Goal: Transaction & Acquisition: Book appointment/travel/reservation

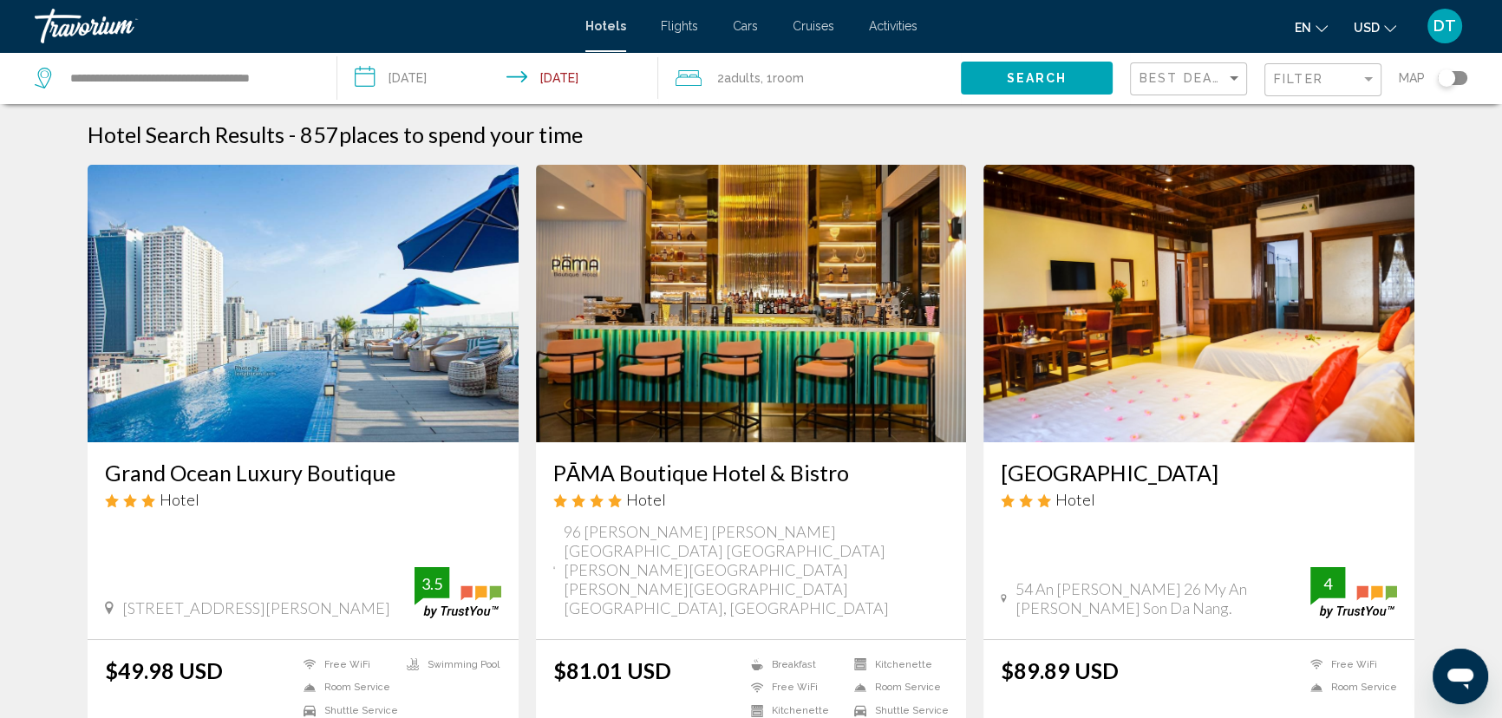
click at [331, 473] on h3 "Grand Ocean Luxury Boutique" at bounding box center [303, 472] width 396 height 26
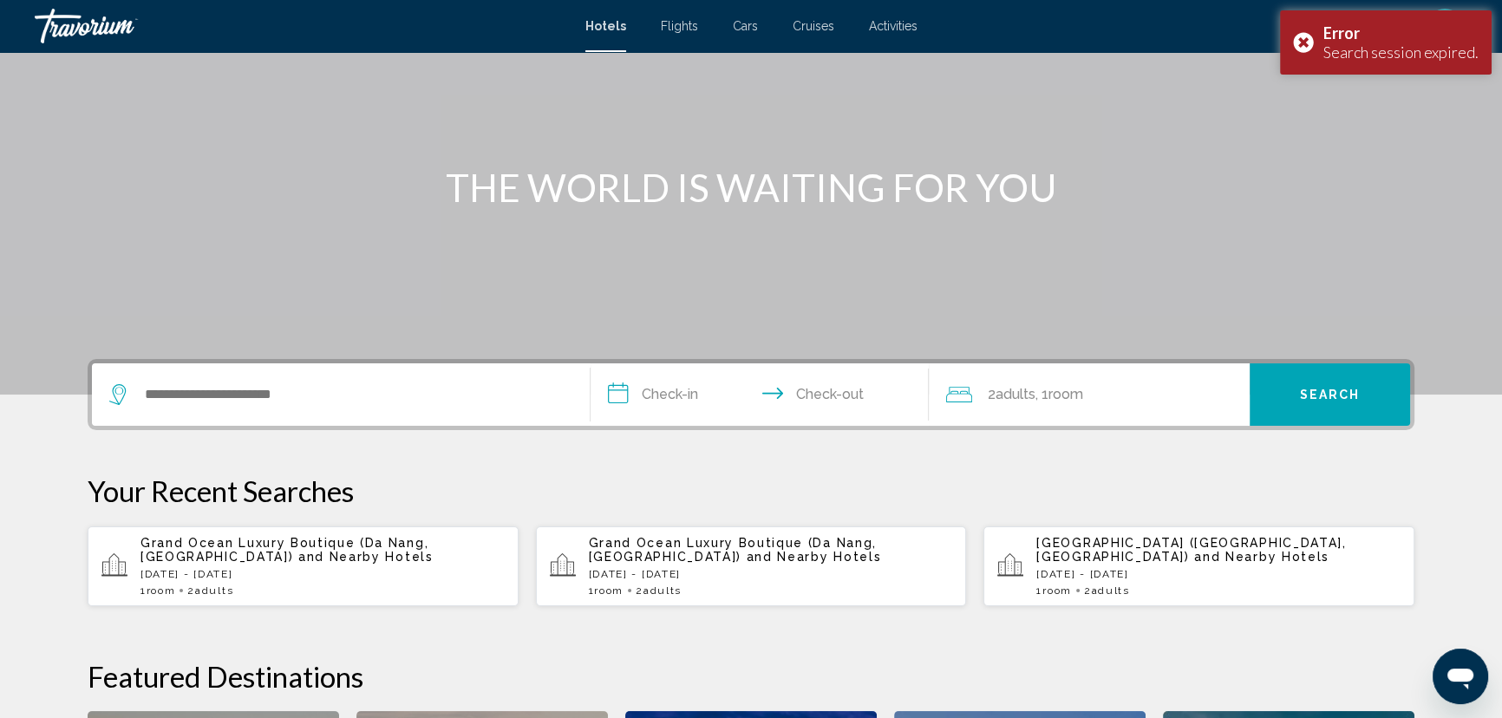
scroll to position [236, 0]
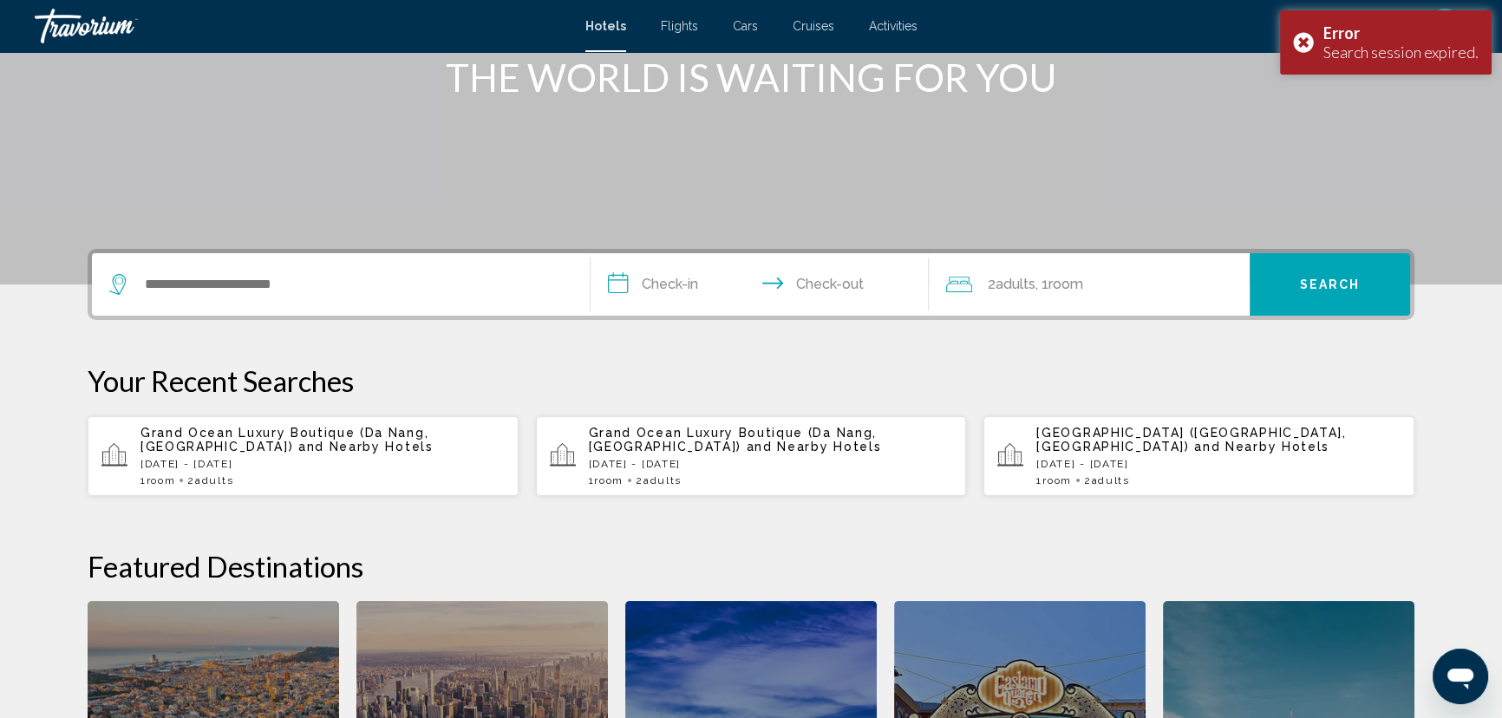
click at [298, 440] on span "and Nearby Hotels" at bounding box center [365, 447] width 135 height 14
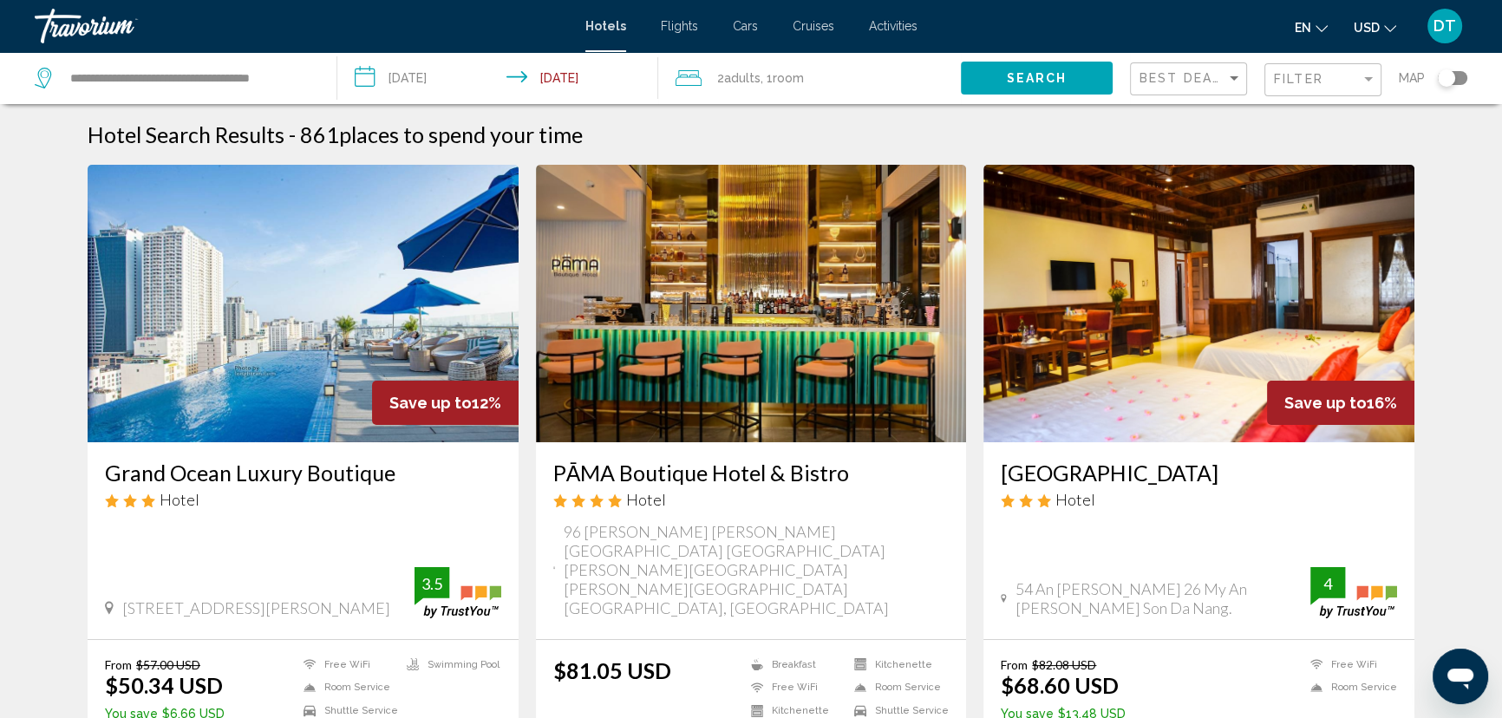
click at [295, 376] on img "Main content" at bounding box center [303, 303] width 431 height 277
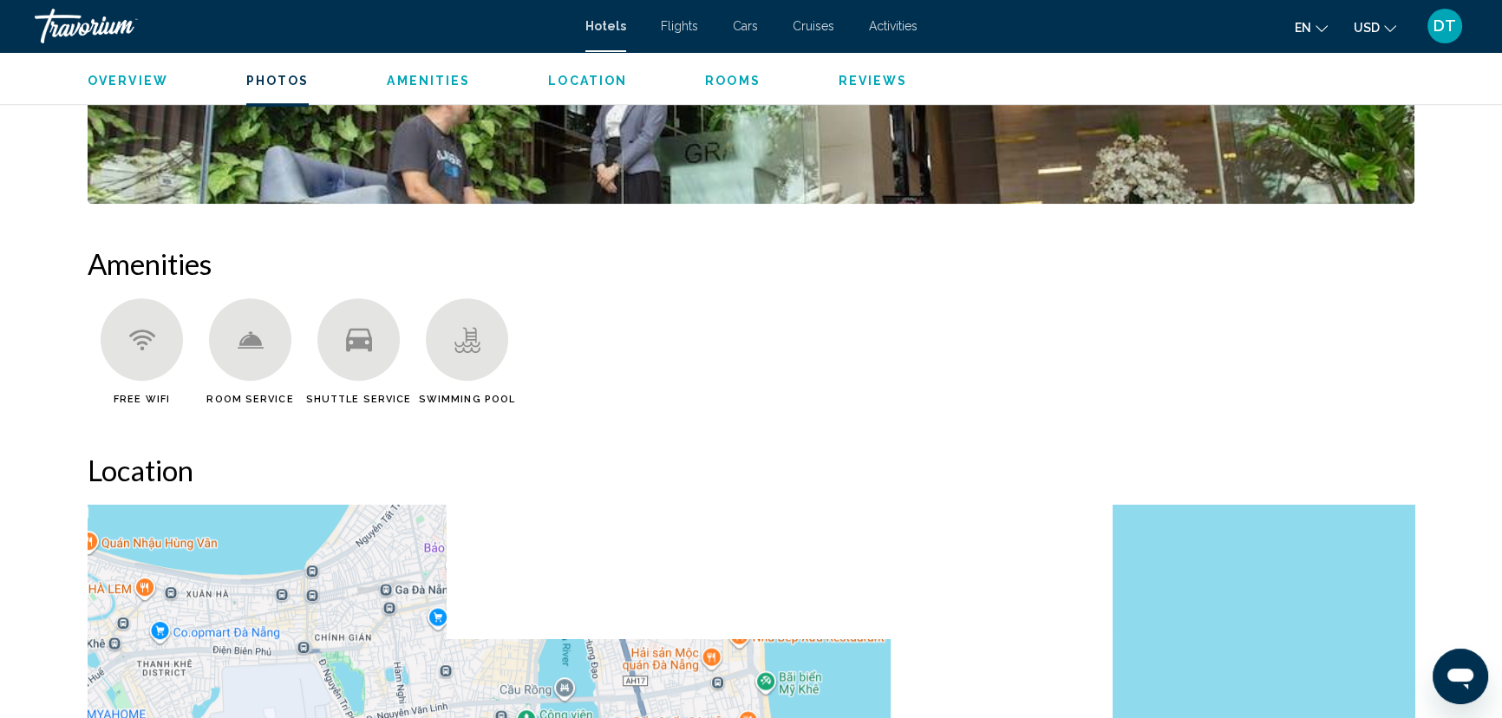
scroll to position [837, 0]
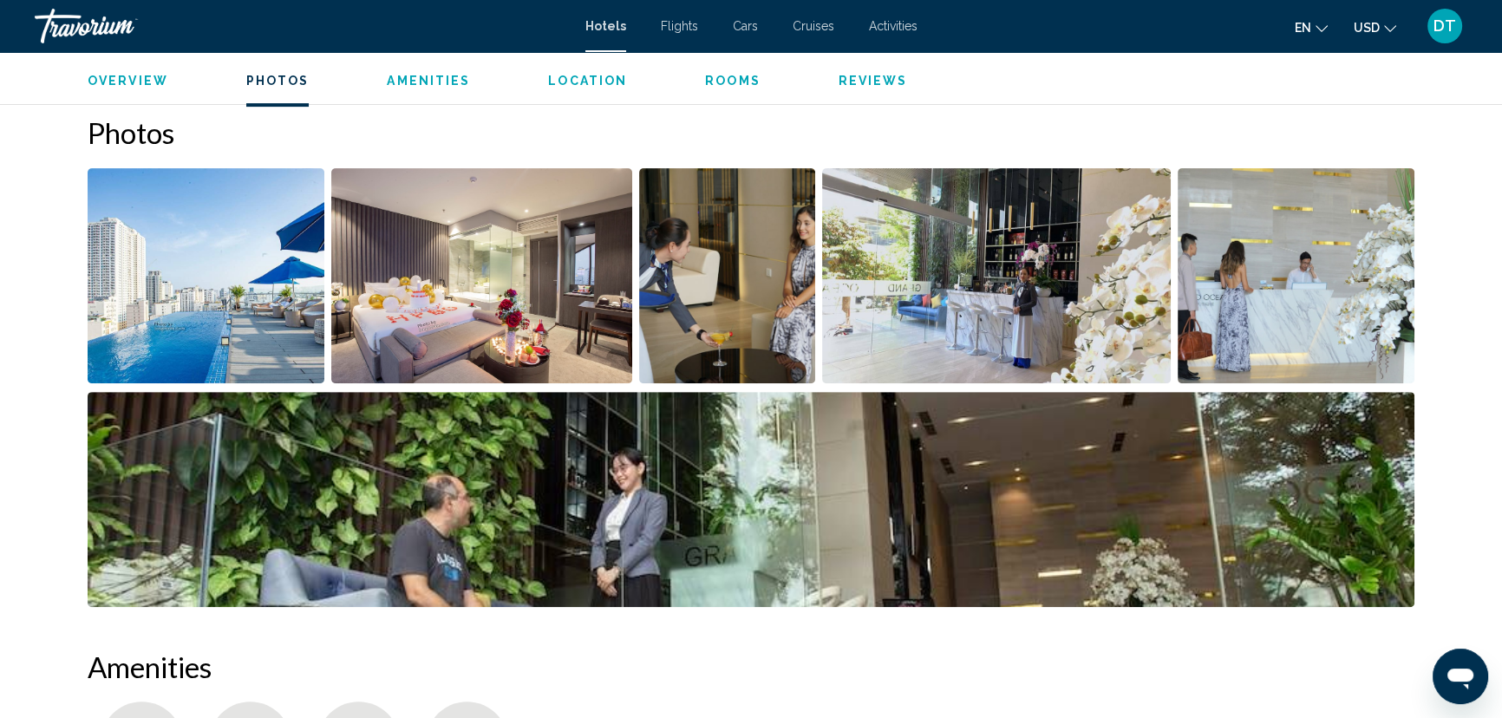
click at [154, 321] on img "Open full-screen image slider" at bounding box center [206, 275] width 237 height 215
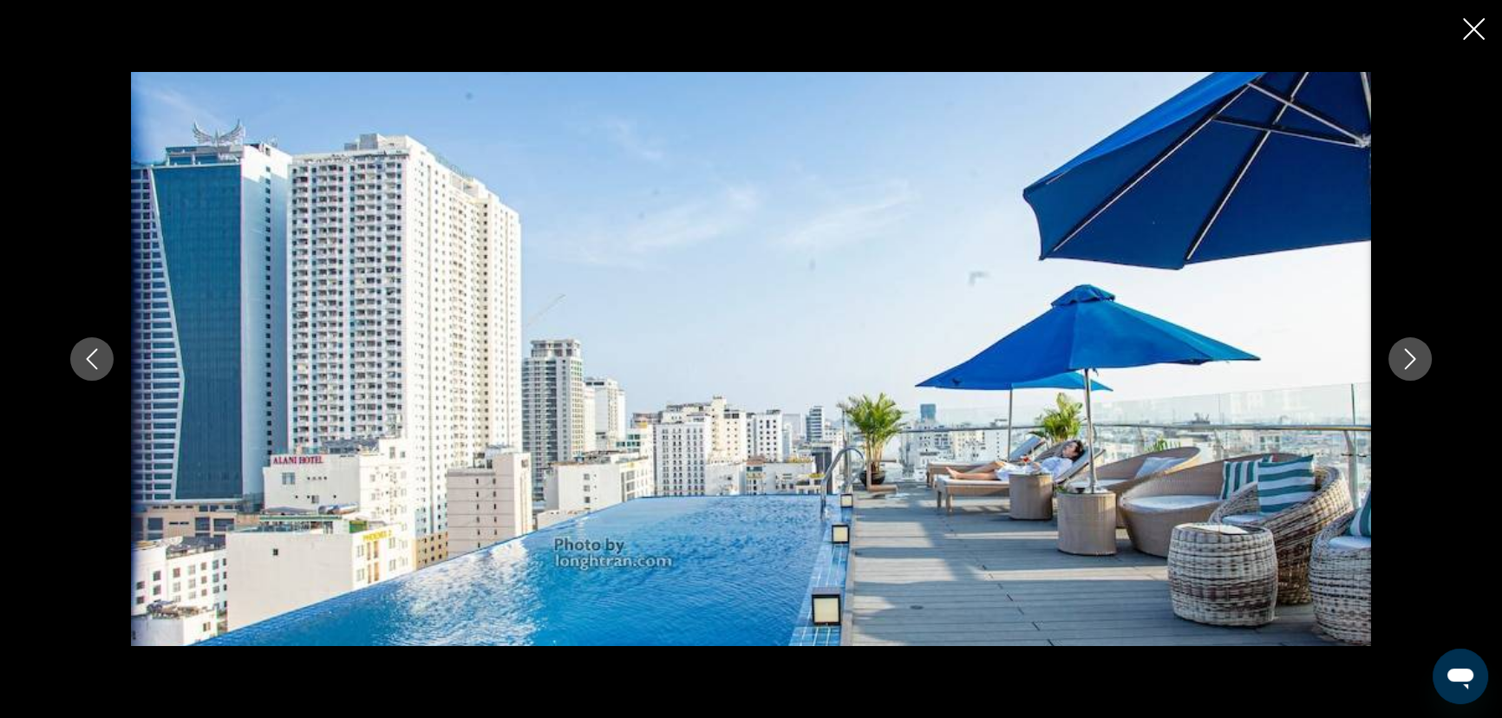
click at [1418, 369] on button "Next image" at bounding box center [1409, 358] width 43 height 43
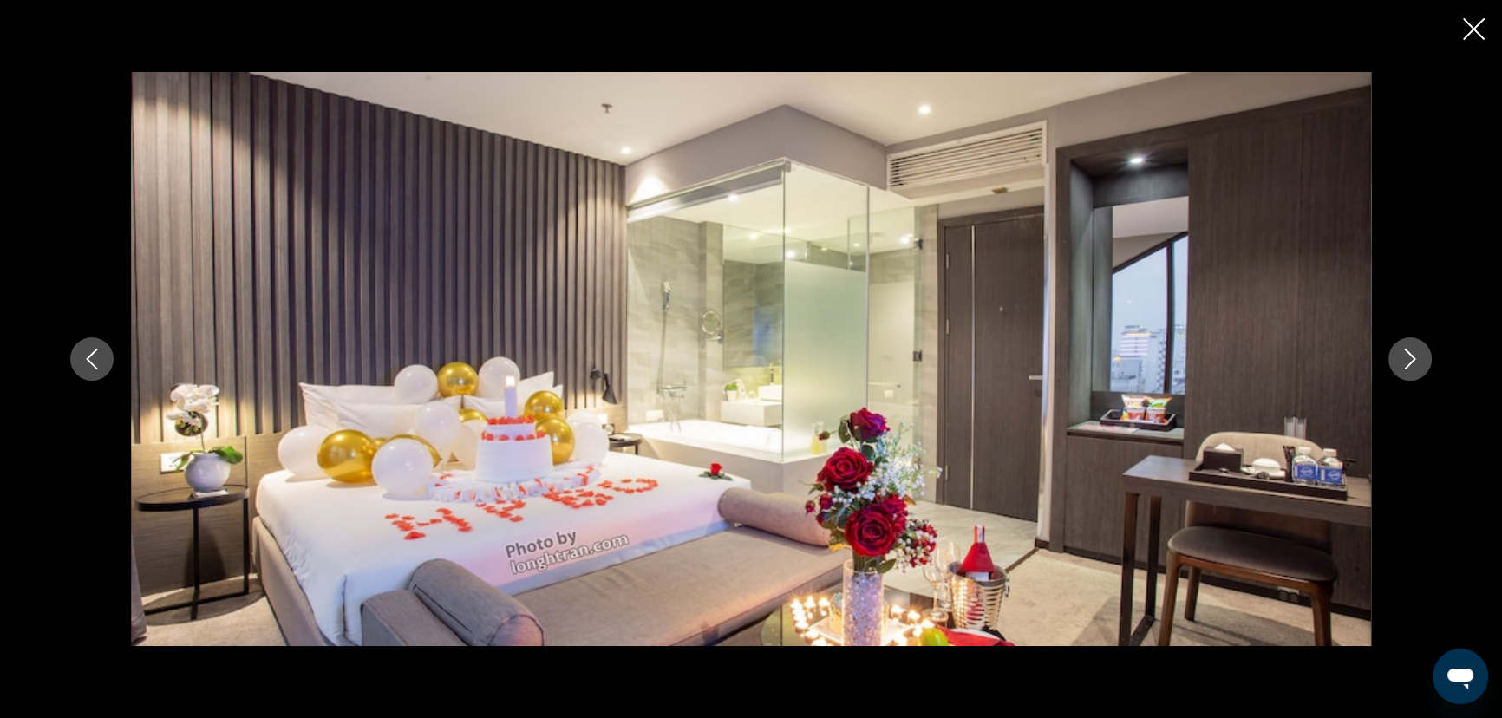
click at [1418, 369] on button "Next image" at bounding box center [1409, 358] width 43 height 43
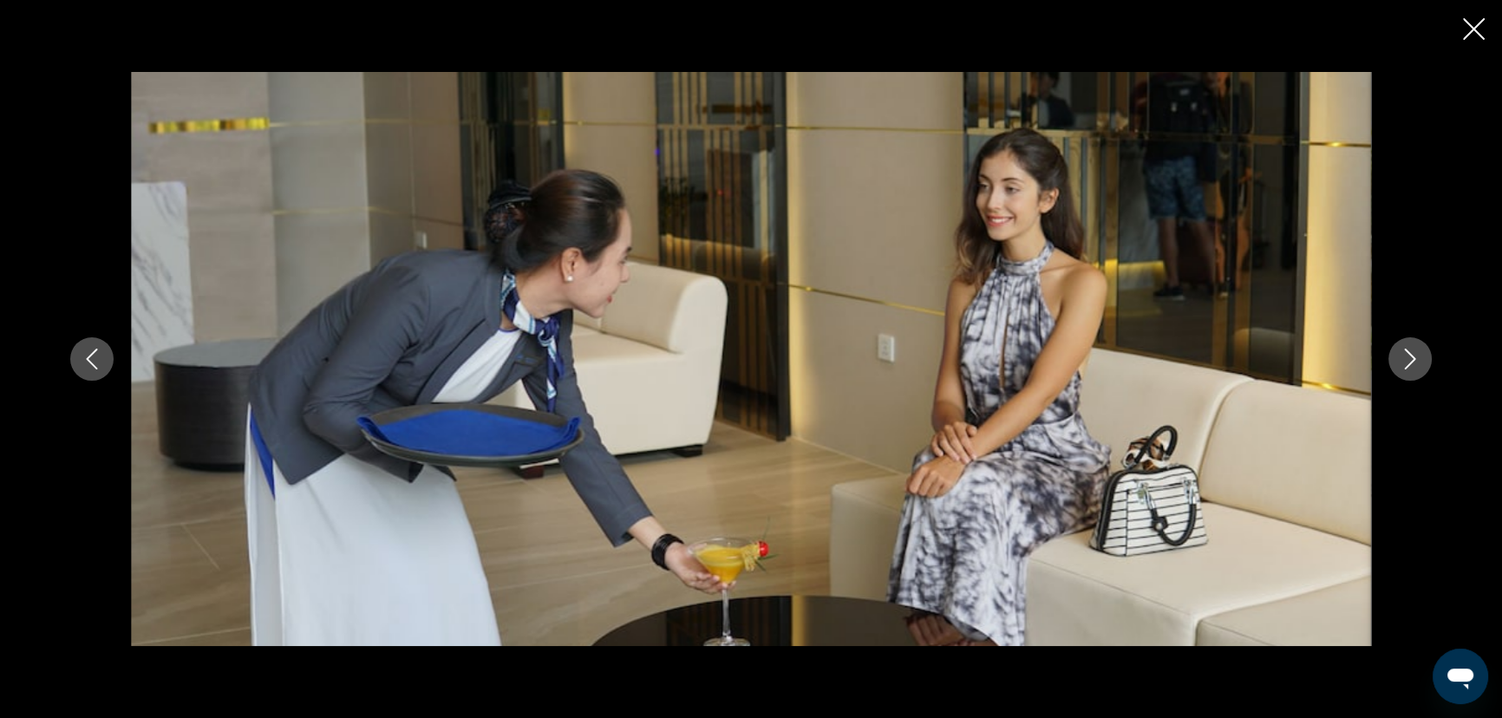
click at [1418, 369] on button "Next image" at bounding box center [1409, 358] width 43 height 43
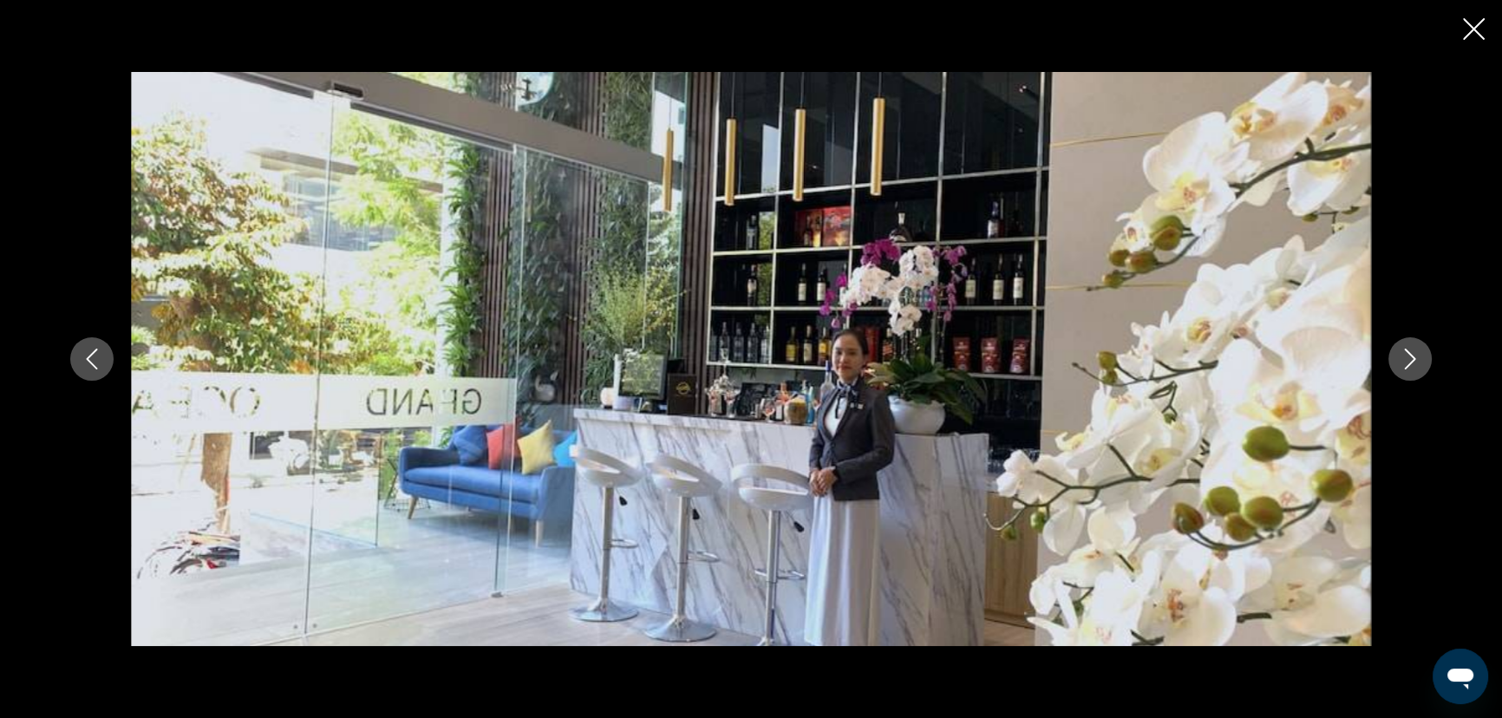
click at [1418, 369] on button "Next image" at bounding box center [1409, 358] width 43 height 43
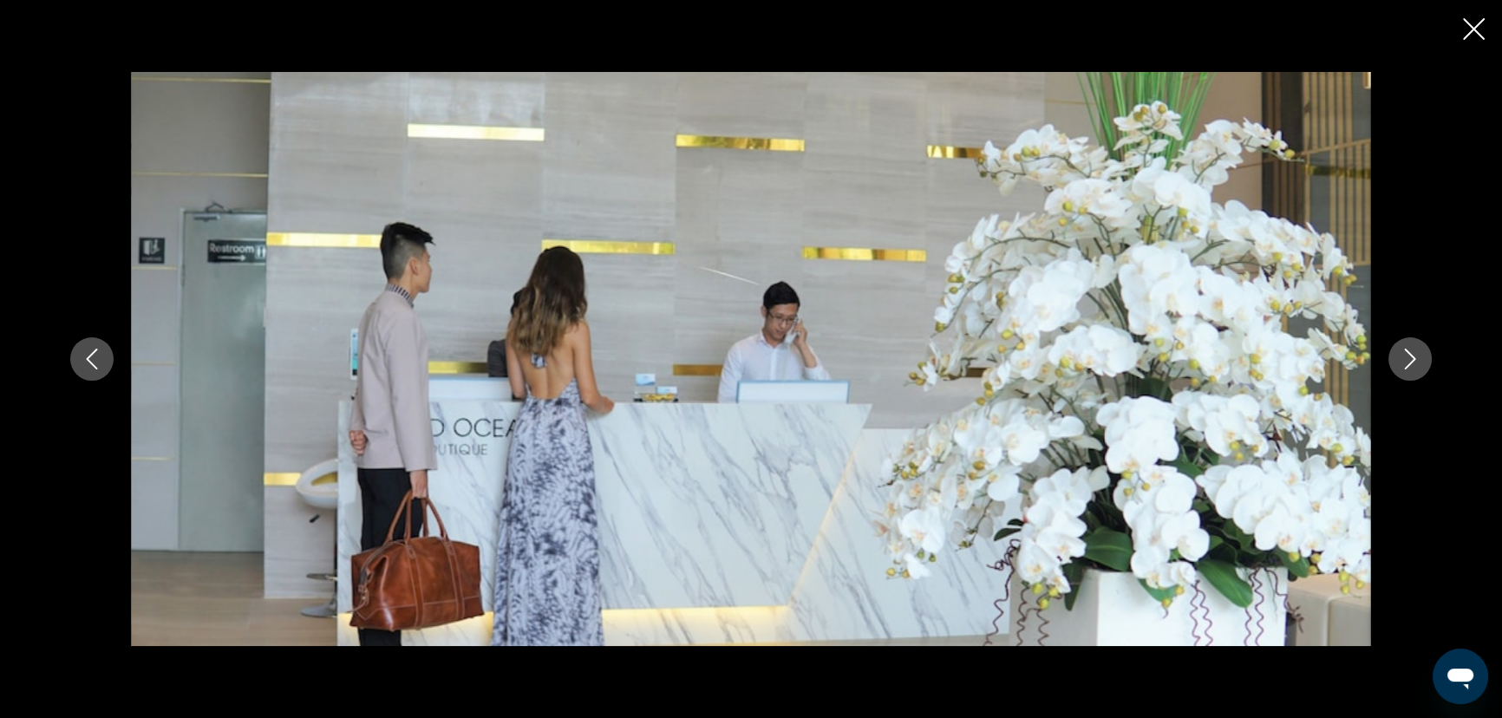
click at [1418, 369] on button "Next image" at bounding box center [1409, 358] width 43 height 43
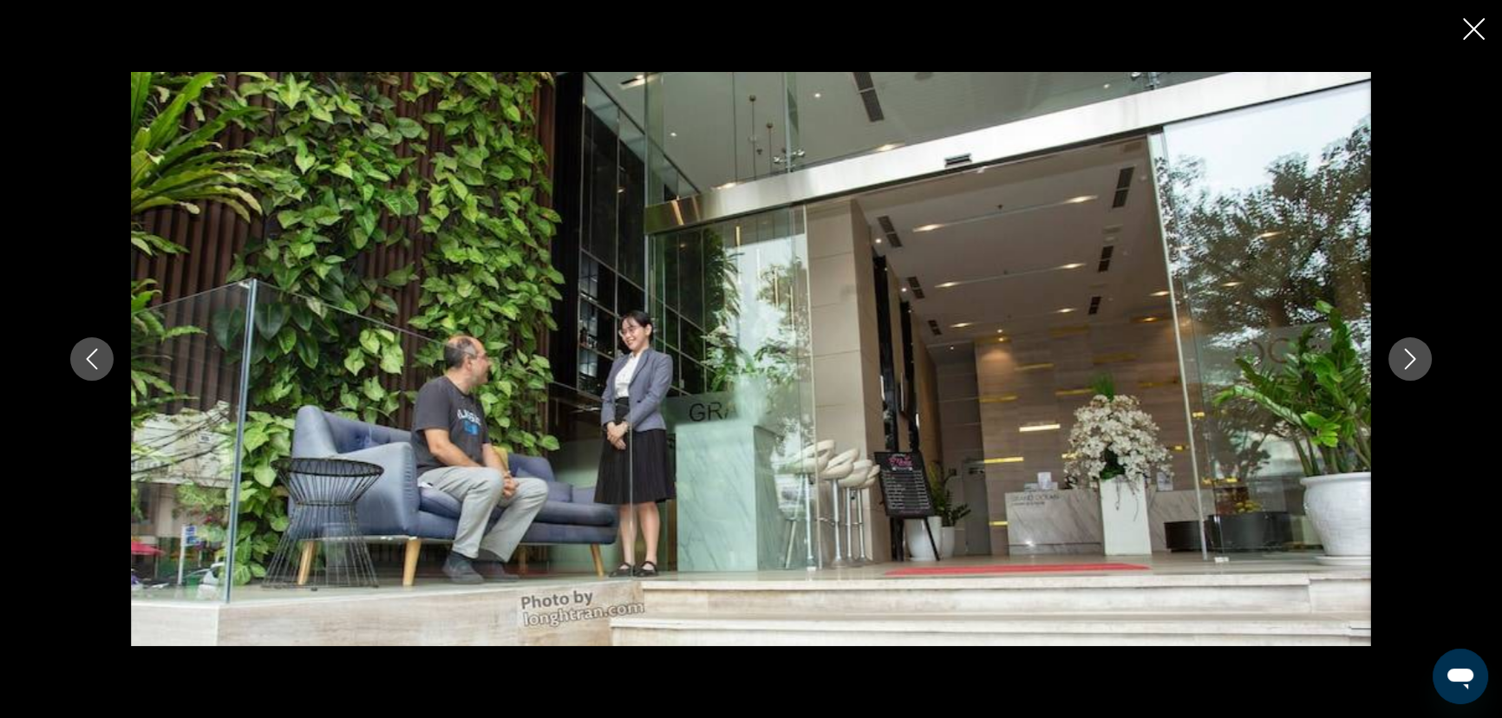
click at [1418, 369] on button "Next image" at bounding box center [1409, 358] width 43 height 43
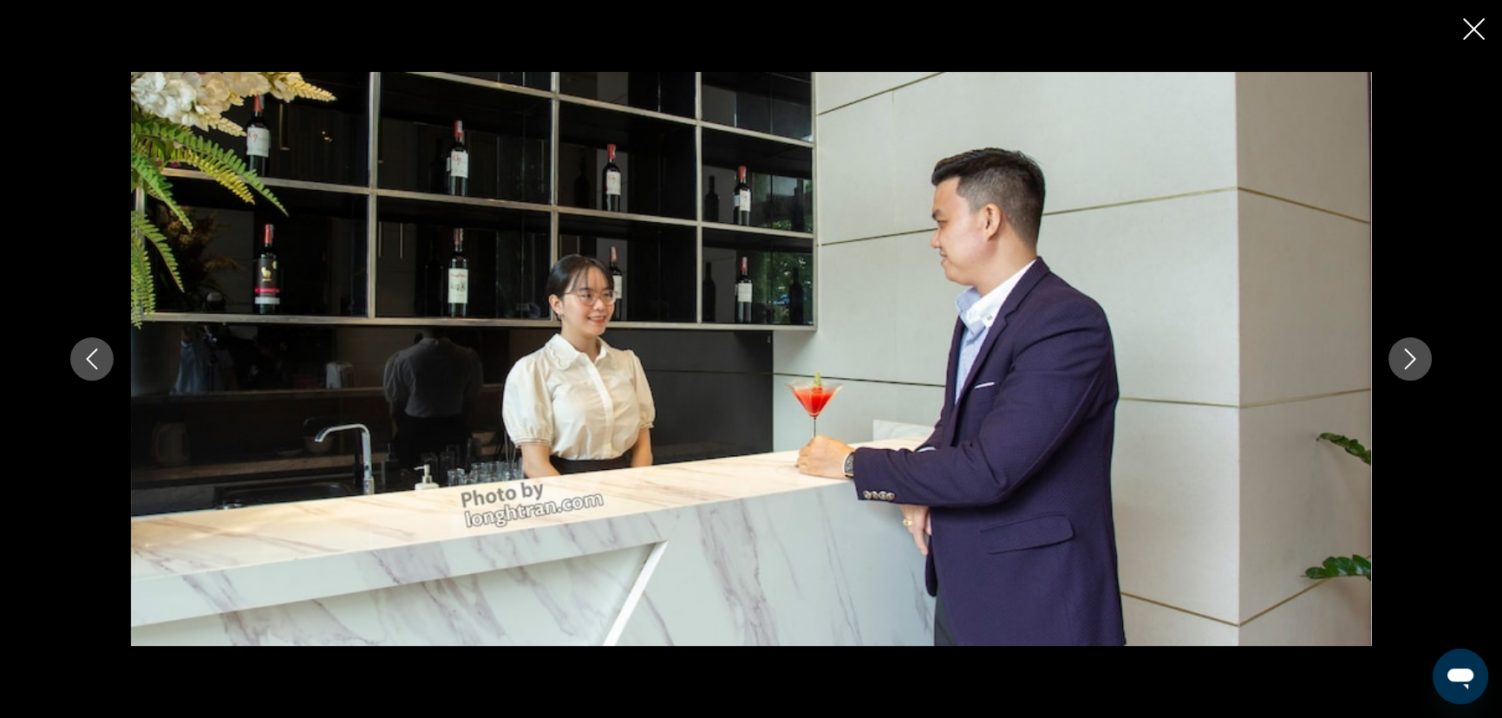
click at [1418, 369] on button "Next image" at bounding box center [1409, 358] width 43 height 43
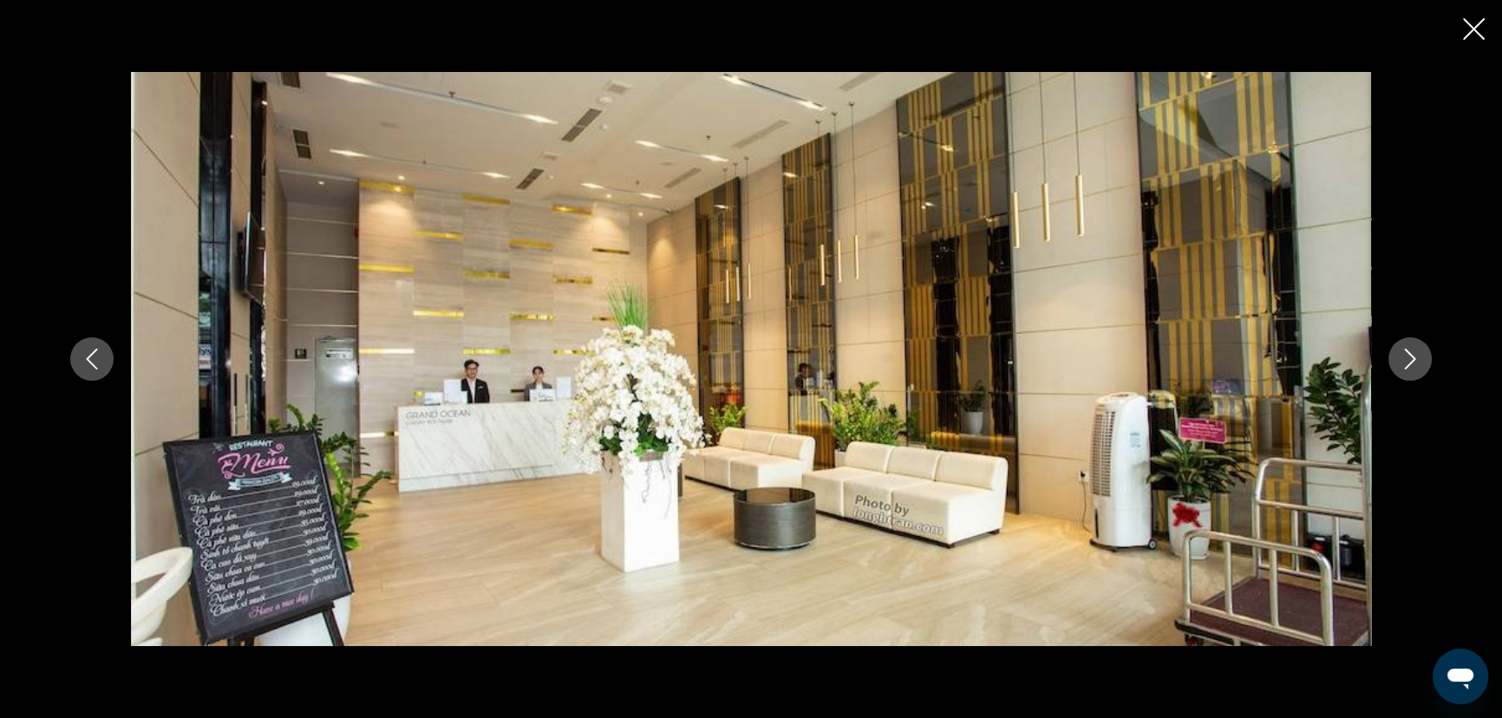
drag, startPoint x: 1418, startPoint y: 369, endPoint x: 1431, endPoint y: 494, distance: 125.4
click at [1431, 492] on div "Main content" at bounding box center [751, 359] width 1396 height 574
click at [1398, 372] on button "Next image" at bounding box center [1409, 358] width 43 height 43
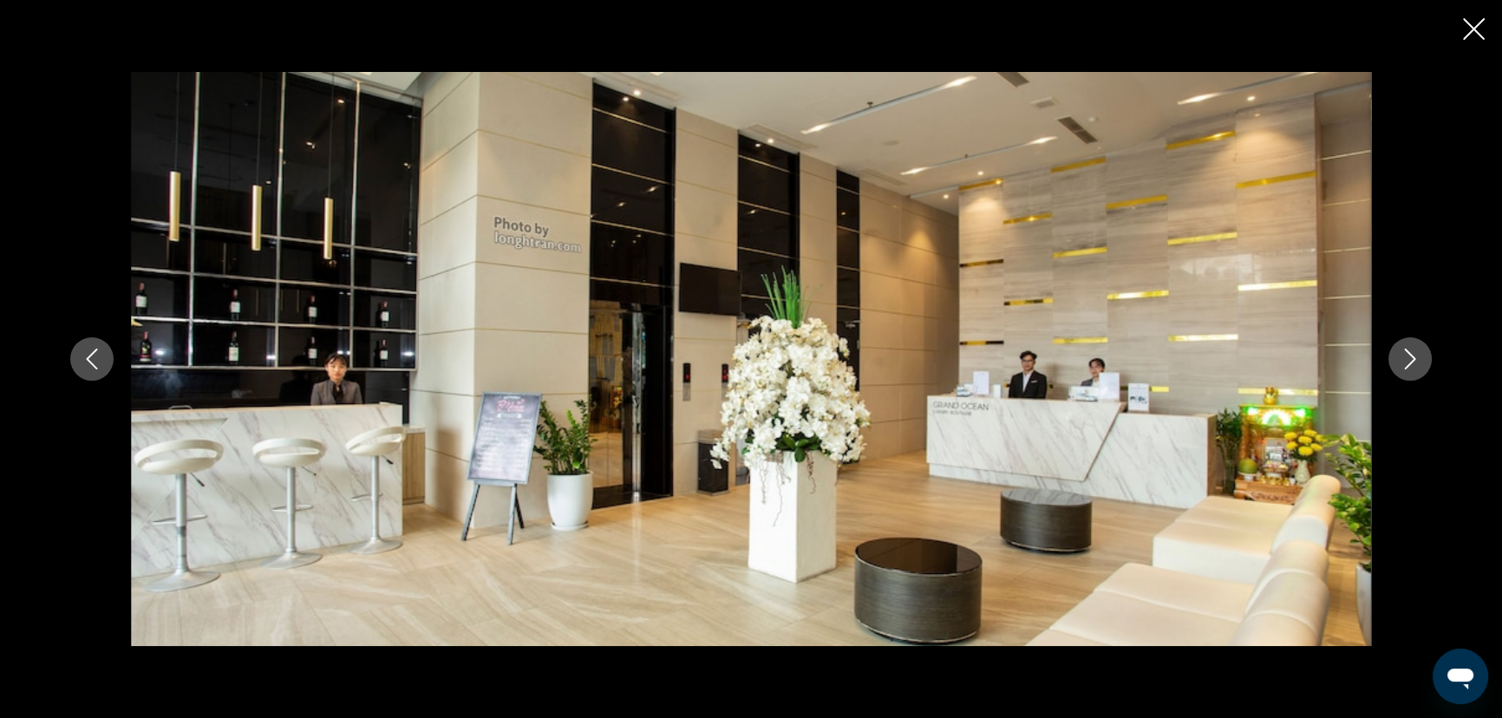
click at [1398, 372] on button "Next image" at bounding box center [1409, 358] width 43 height 43
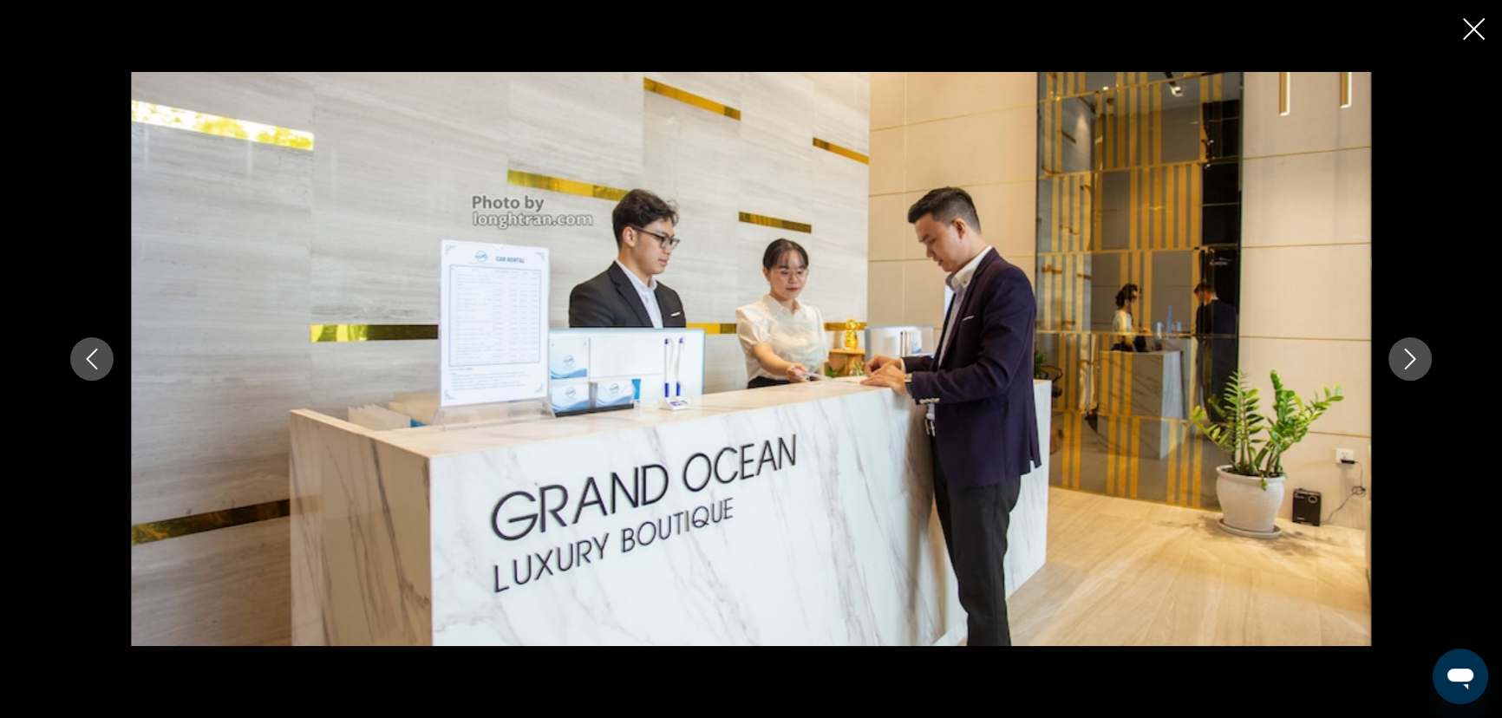
click at [1398, 372] on button "Next image" at bounding box center [1409, 358] width 43 height 43
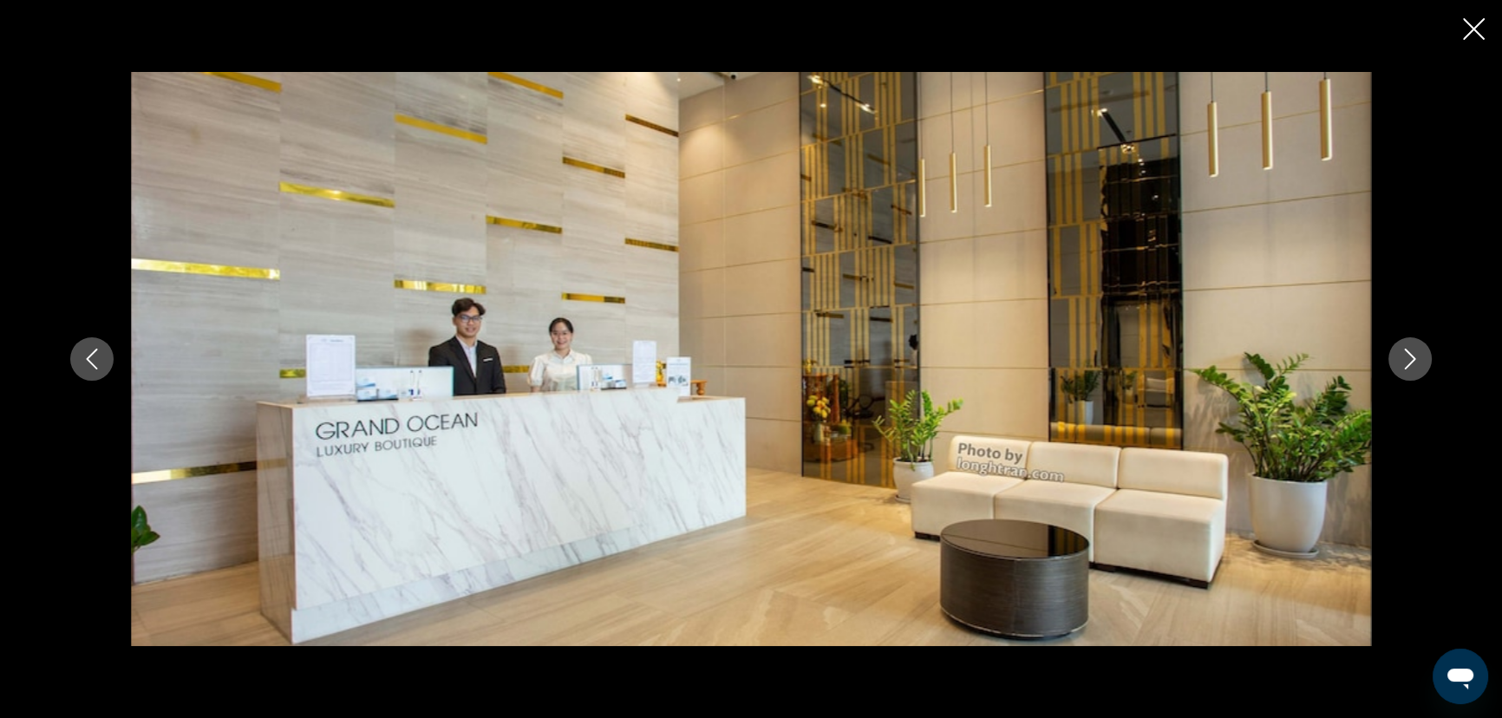
click at [1398, 372] on button "Next image" at bounding box center [1409, 358] width 43 height 43
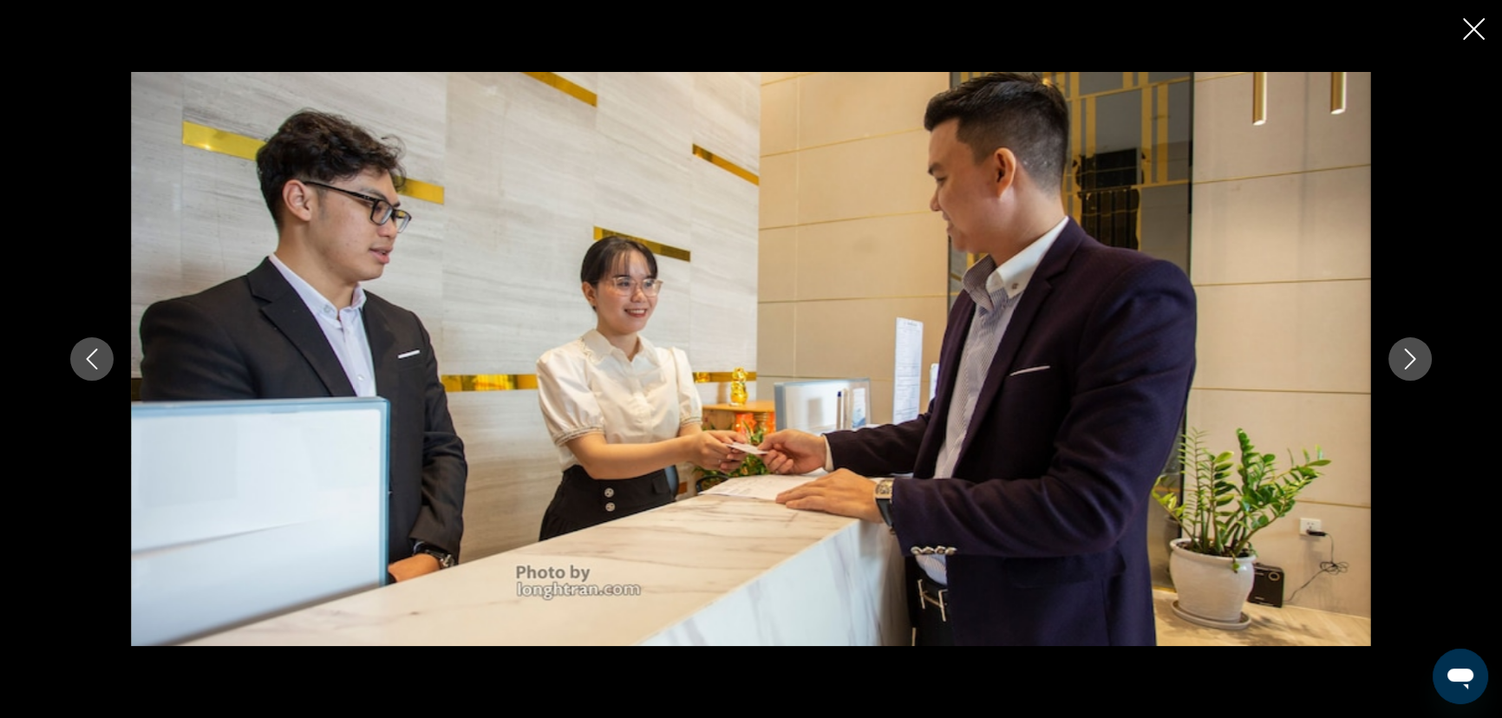
click at [1398, 372] on button "Next image" at bounding box center [1409, 358] width 43 height 43
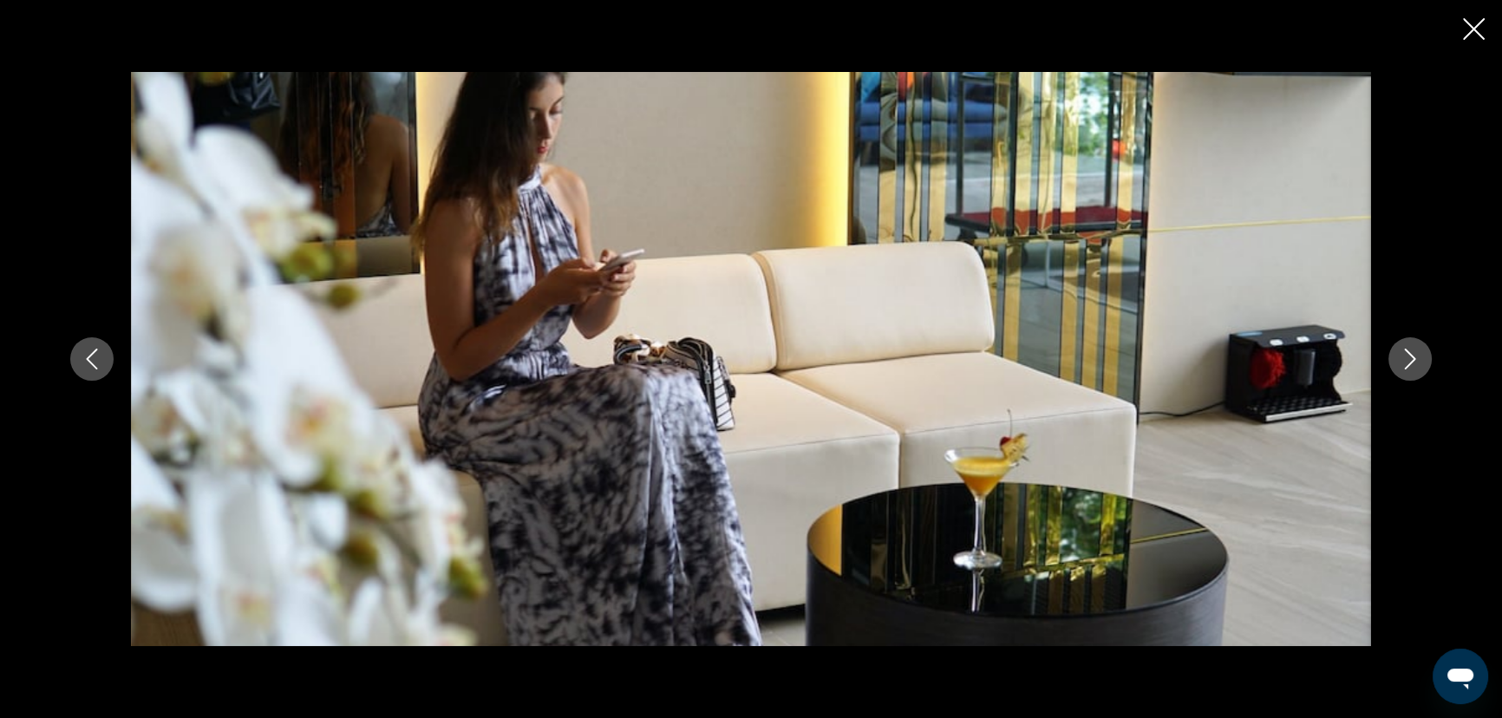
click at [1398, 372] on button "Next image" at bounding box center [1409, 358] width 43 height 43
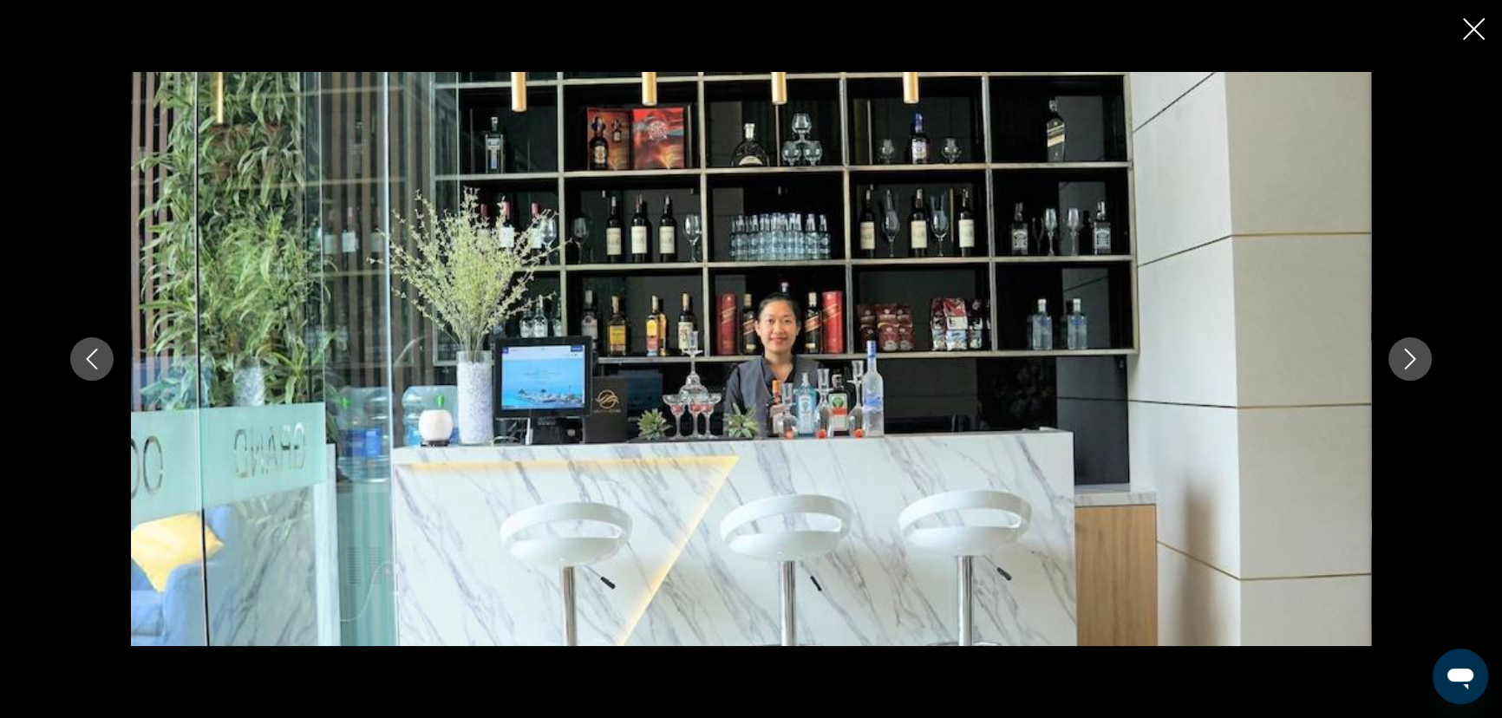
click at [1398, 372] on button "Next image" at bounding box center [1409, 358] width 43 height 43
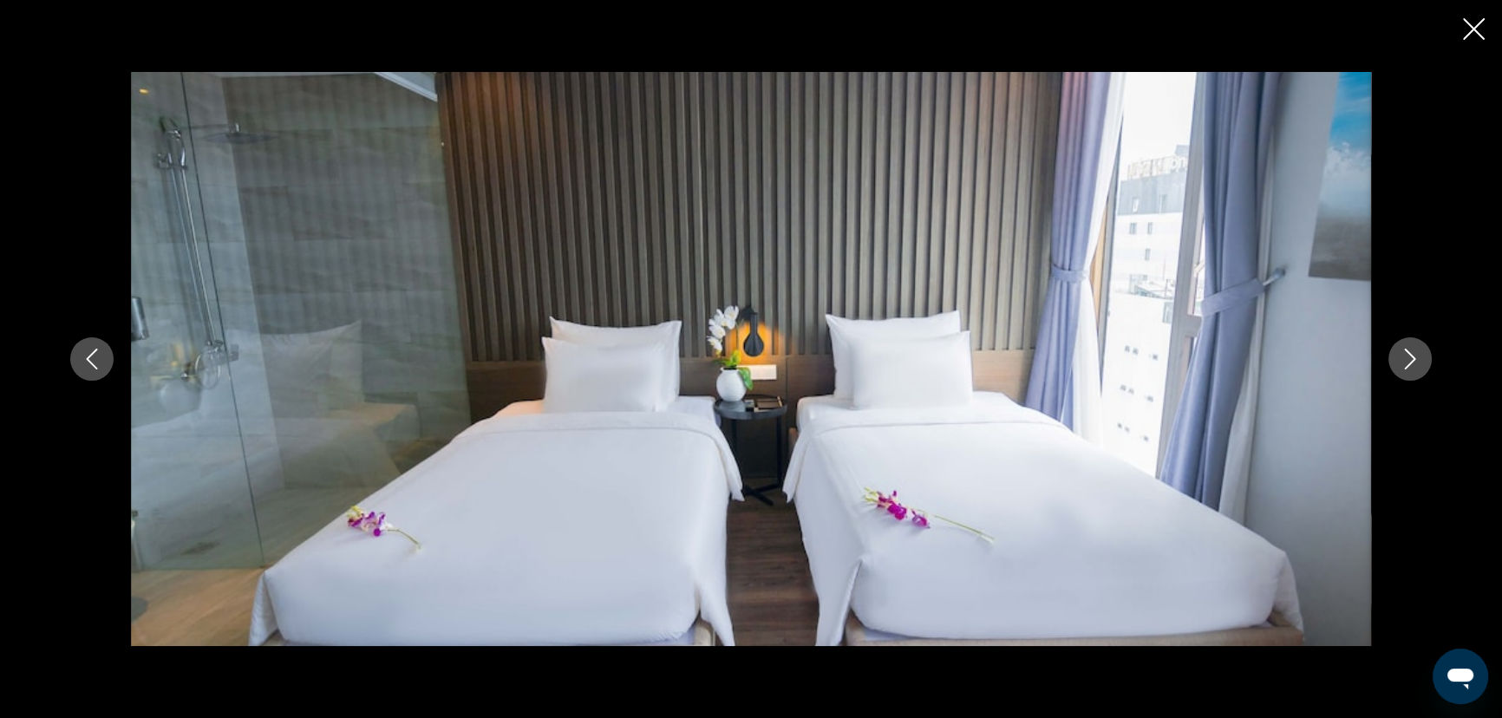
click at [1398, 372] on button "Next image" at bounding box center [1409, 358] width 43 height 43
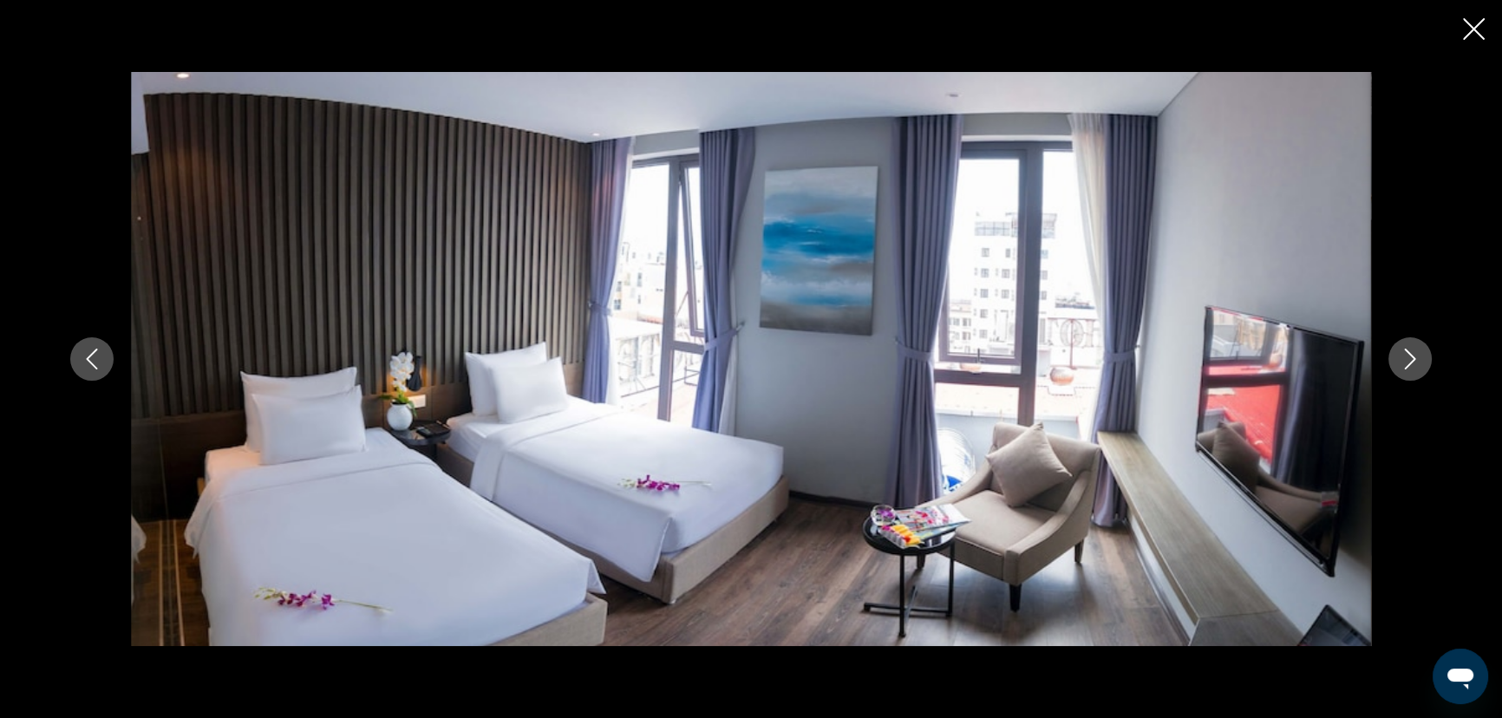
click at [1398, 372] on button "Next image" at bounding box center [1409, 358] width 43 height 43
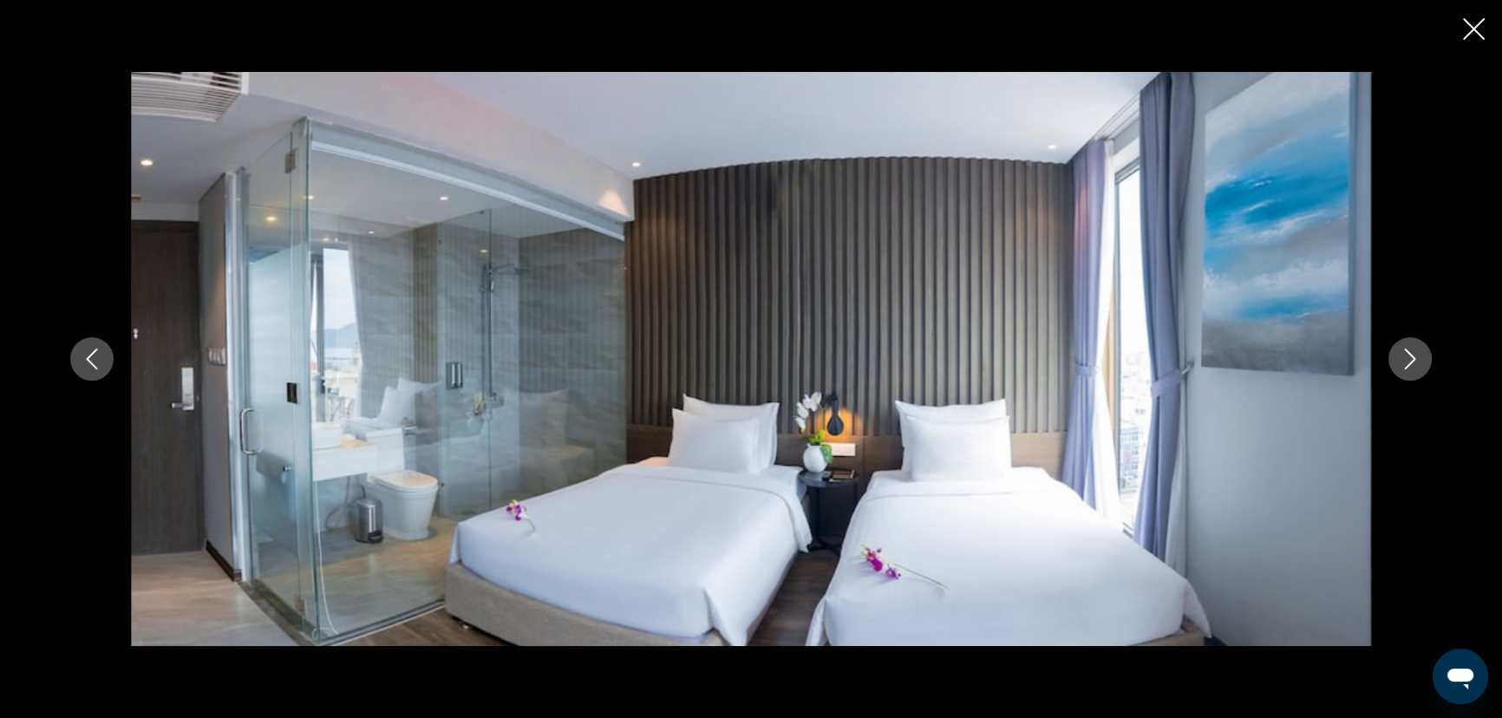
click at [1398, 372] on button "Next image" at bounding box center [1409, 358] width 43 height 43
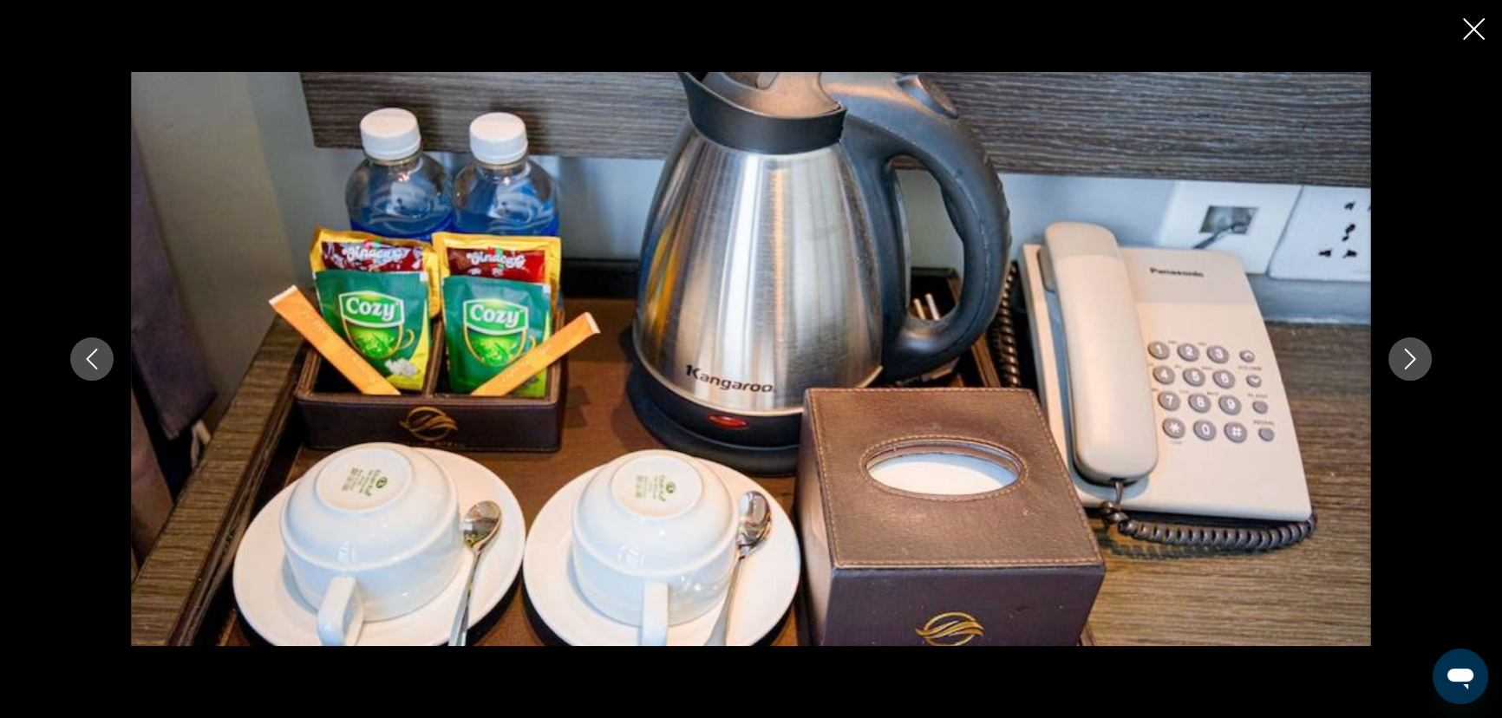
click at [1398, 372] on button "Next image" at bounding box center [1409, 358] width 43 height 43
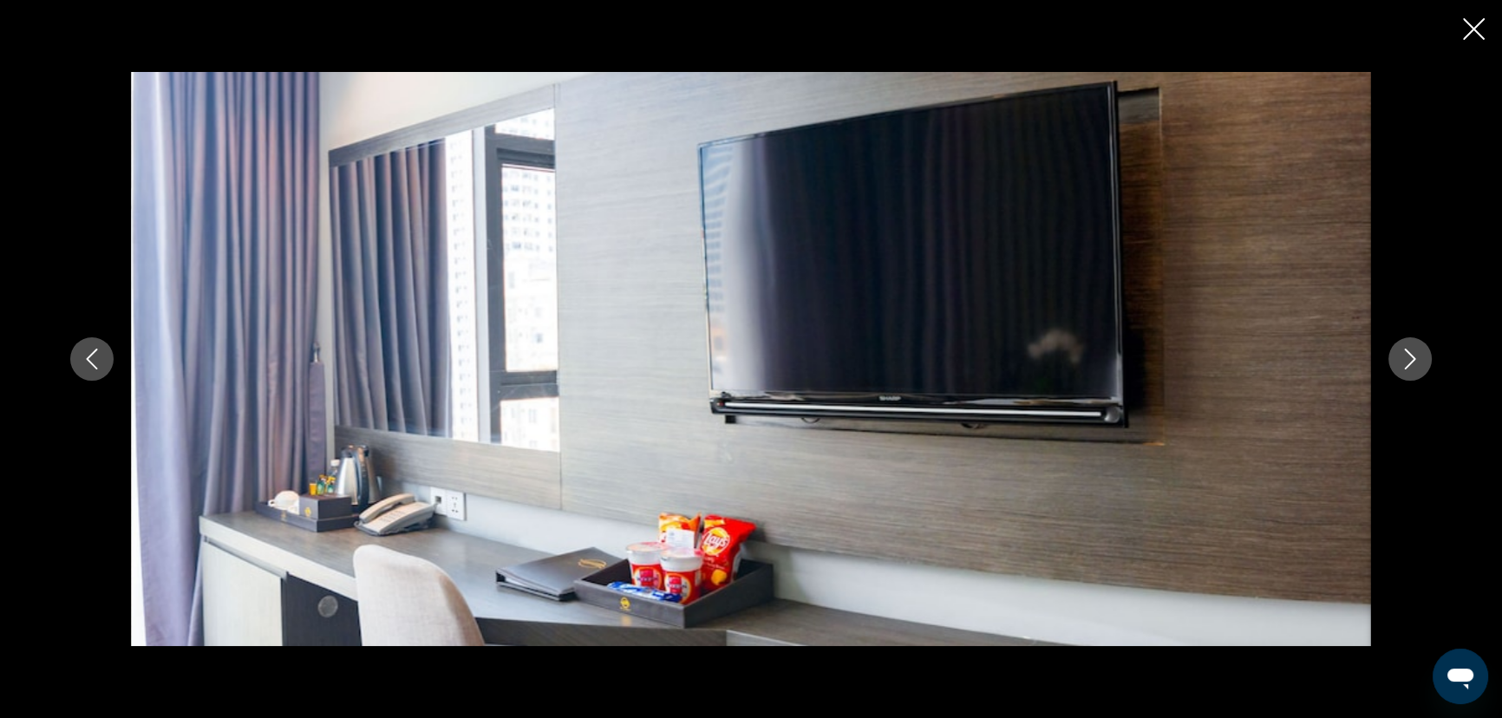
click at [1398, 372] on button "Next image" at bounding box center [1409, 358] width 43 height 43
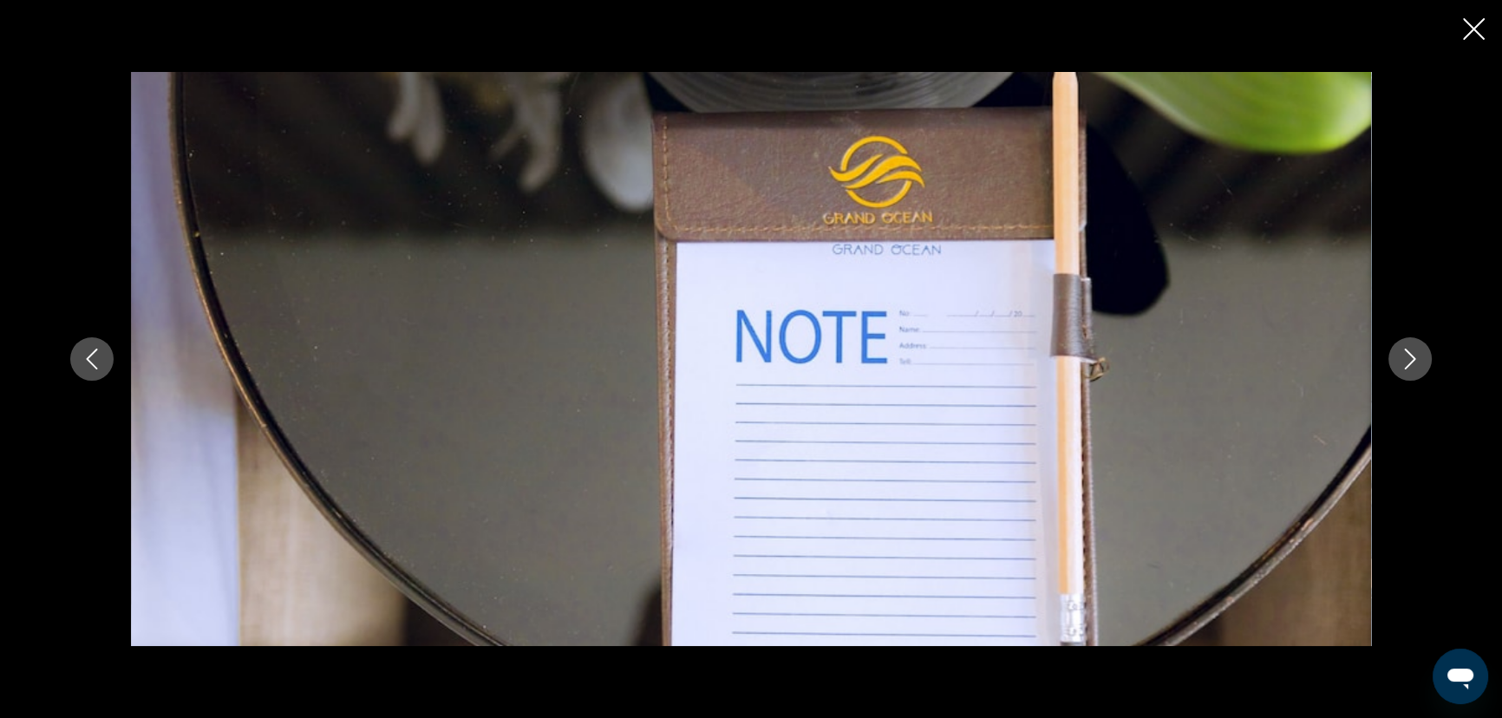
click at [1398, 372] on button "Next image" at bounding box center [1409, 358] width 43 height 43
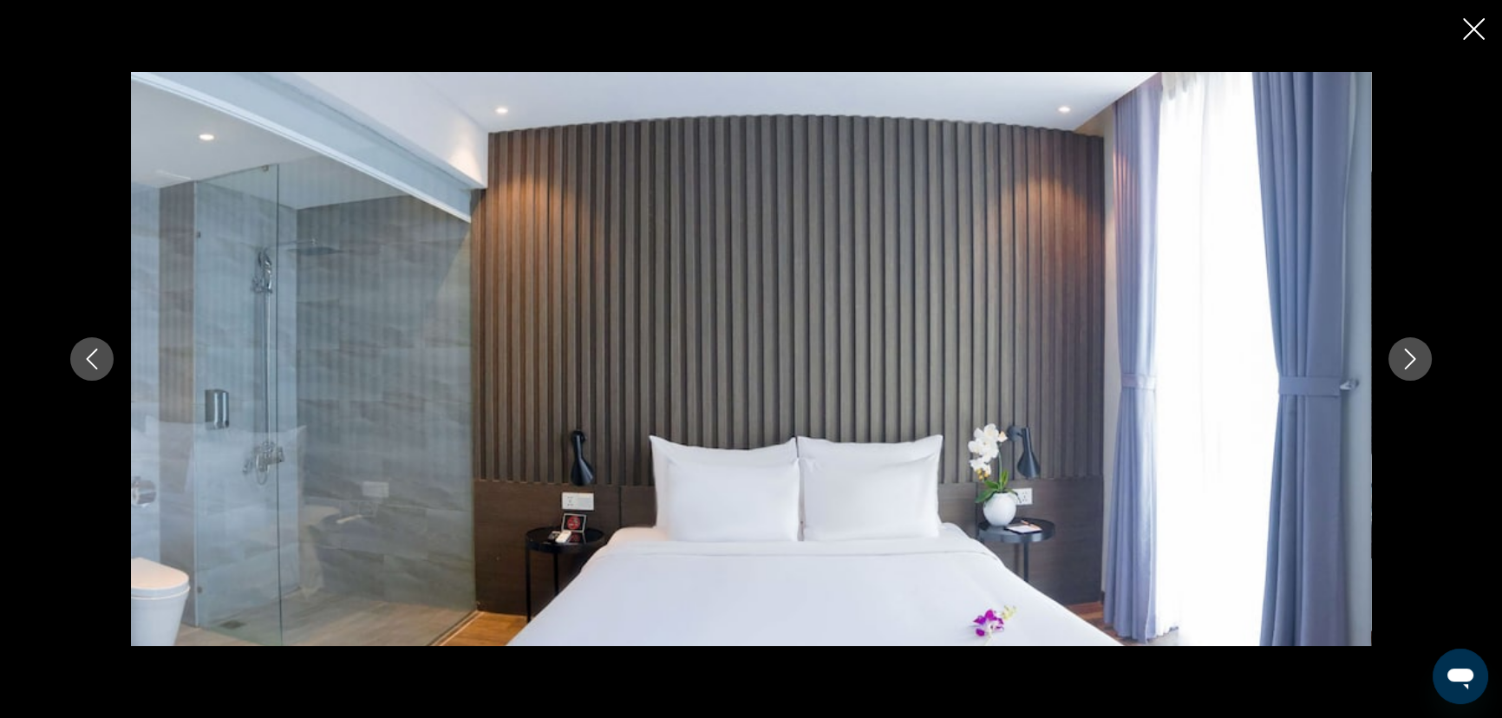
click at [1398, 372] on button "Next image" at bounding box center [1409, 358] width 43 height 43
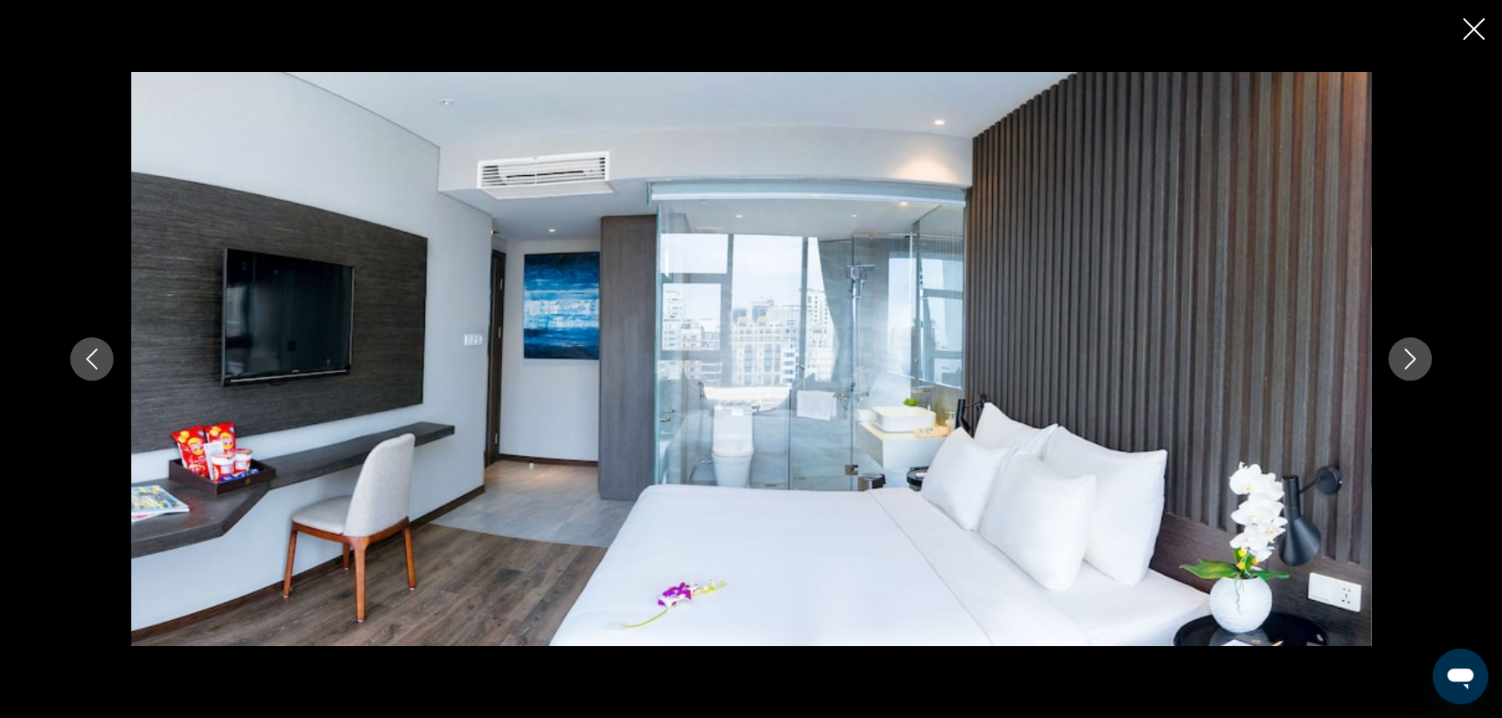
drag, startPoint x: 1398, startPoint y: 372, endPoint x: 1353, endPoint y: 601, distance: 233.1
click at [1389, 512] on div "Main content" at bounding box center [751, 359] width 1396 height 574
click at [1413, 358] on icon "Next image" at bounding box center [1410, 359] width 11 height 21
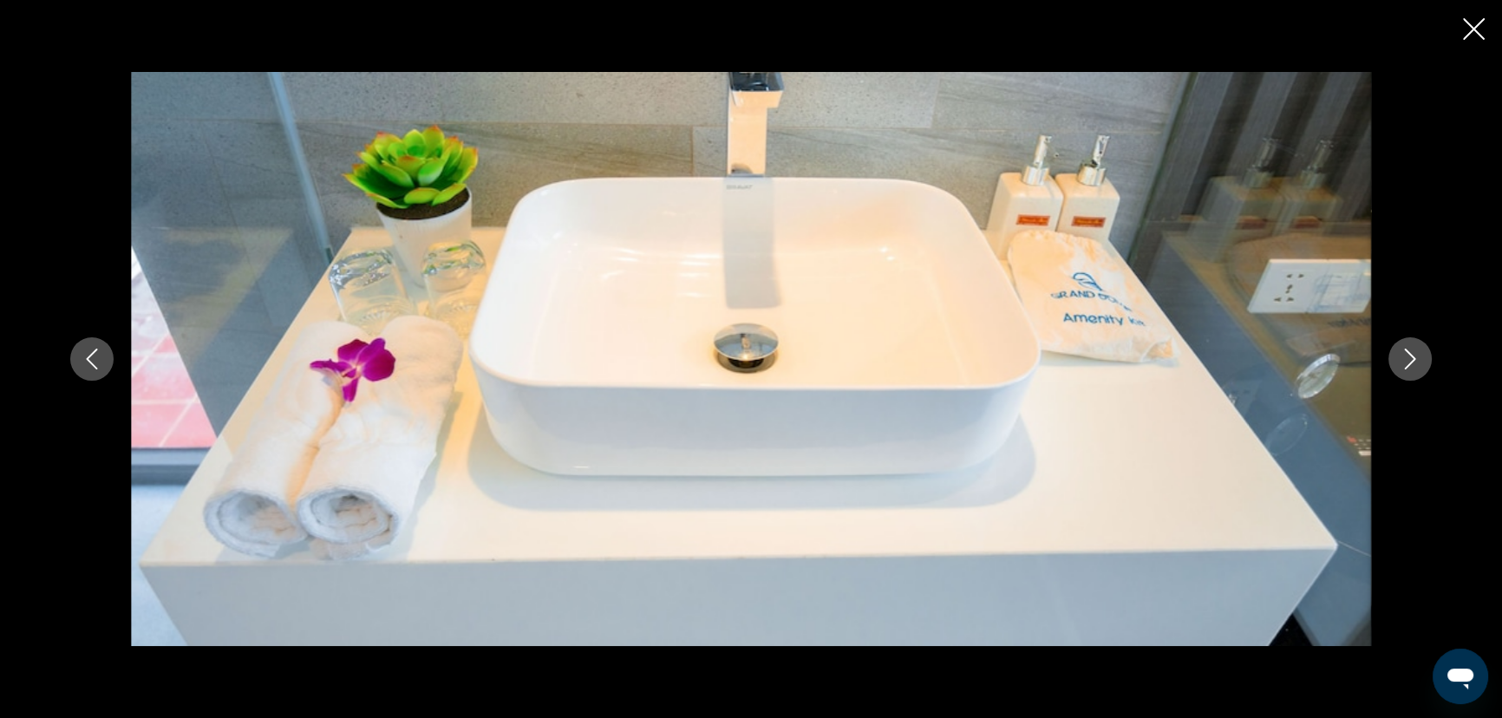
click at [1413, 358] on icon "Next image" at bounding box center [1410, 359] width 11 height 21
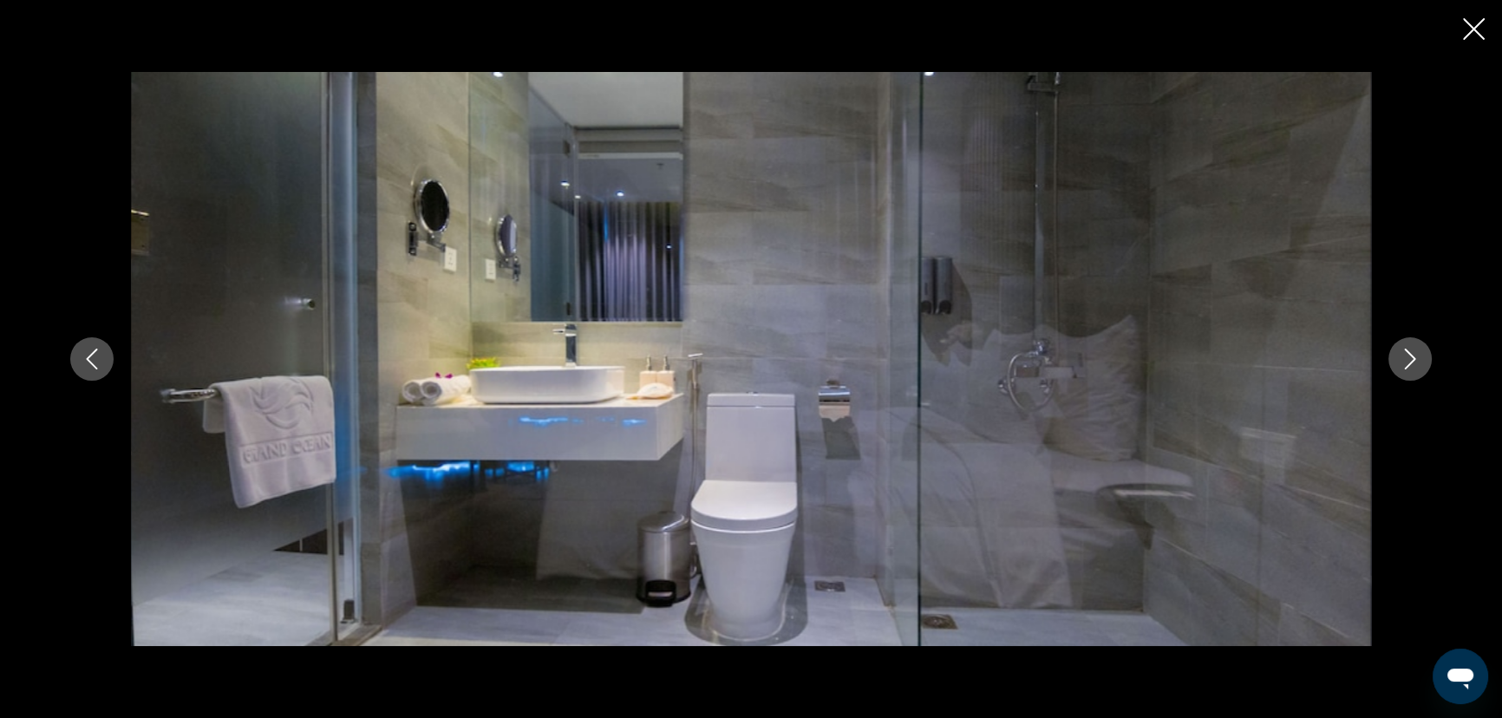
click at [1413, 358] on icon "Next image" at bounding box center [1410, 359] width 11 height 21
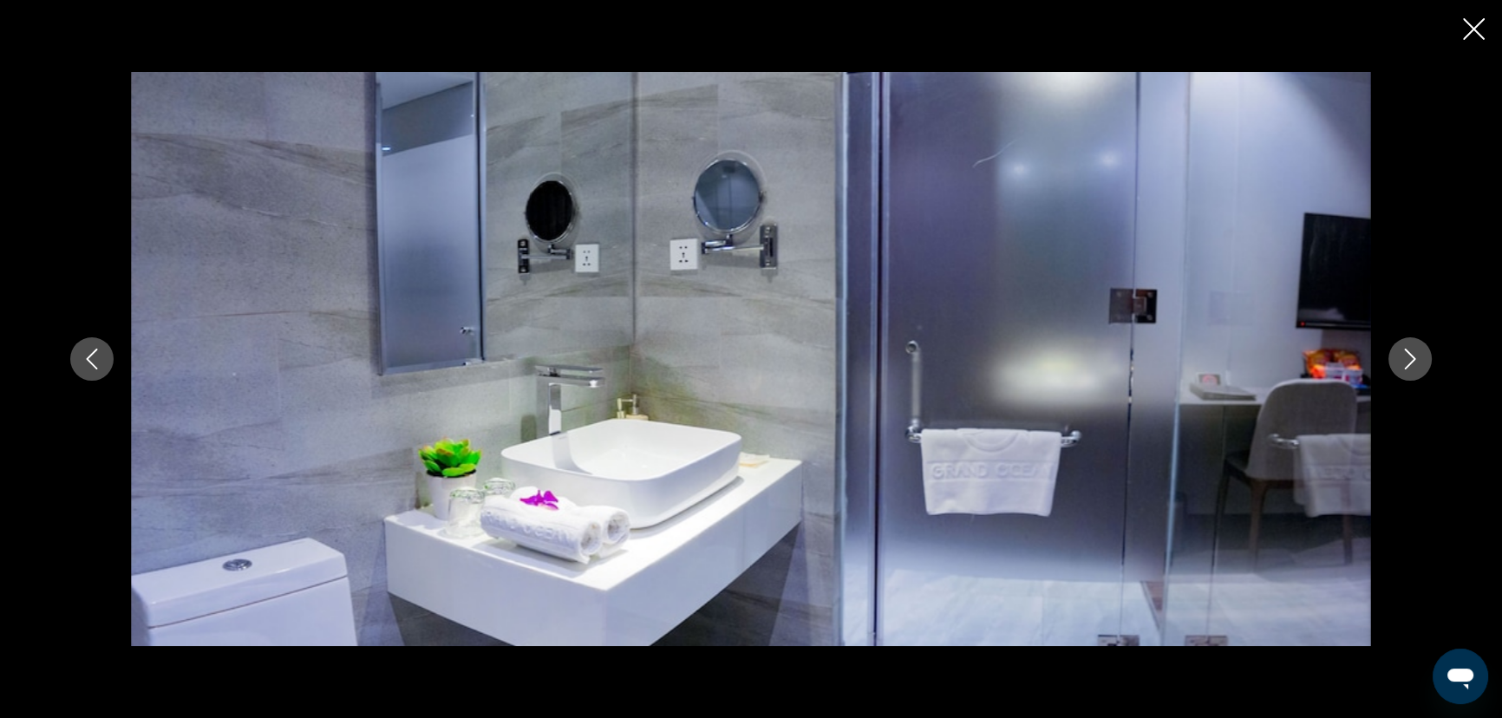
click at [1413, 358] on icon "Next image" at bounding box center [1410, 359] width 11 height 21
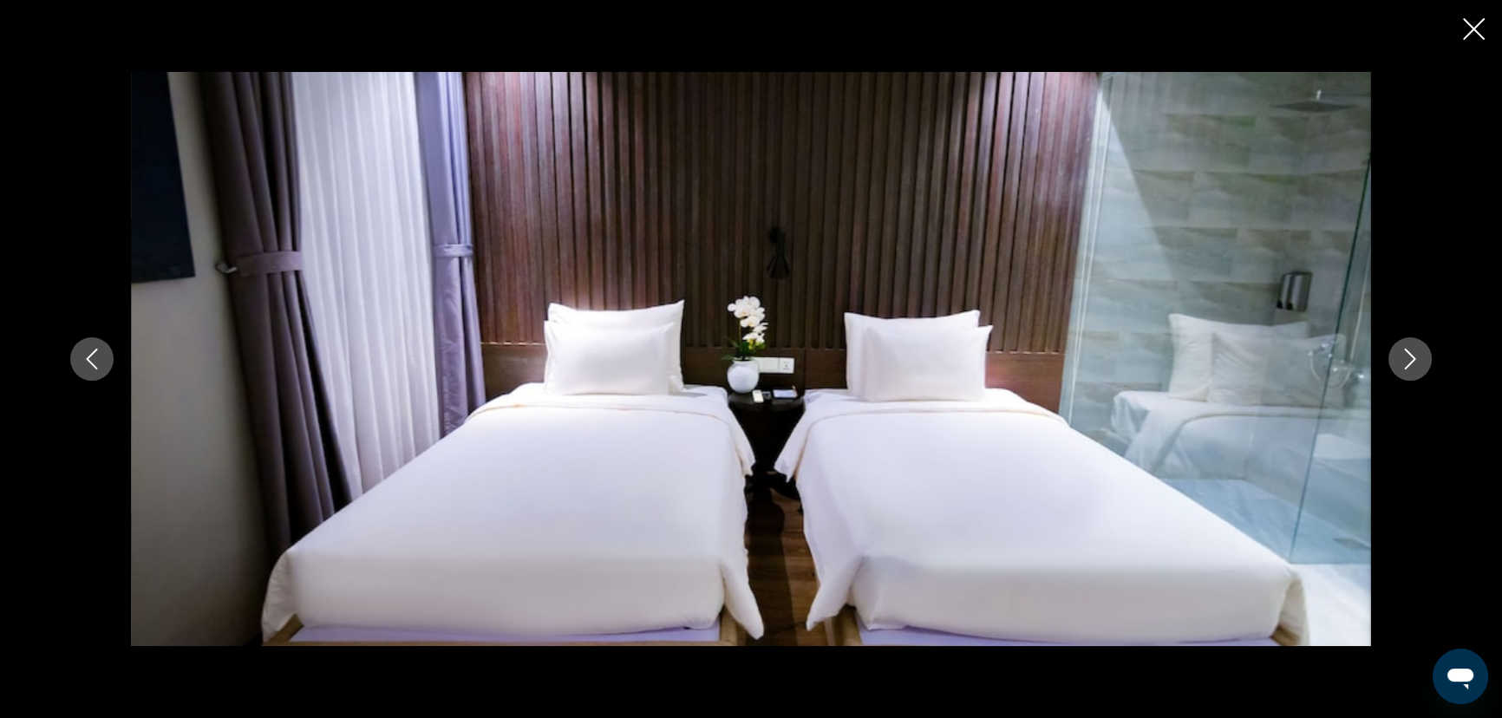
click at [1413, 358] on icon "Next image" at bounding box center [1410, 359] width 11 height 21
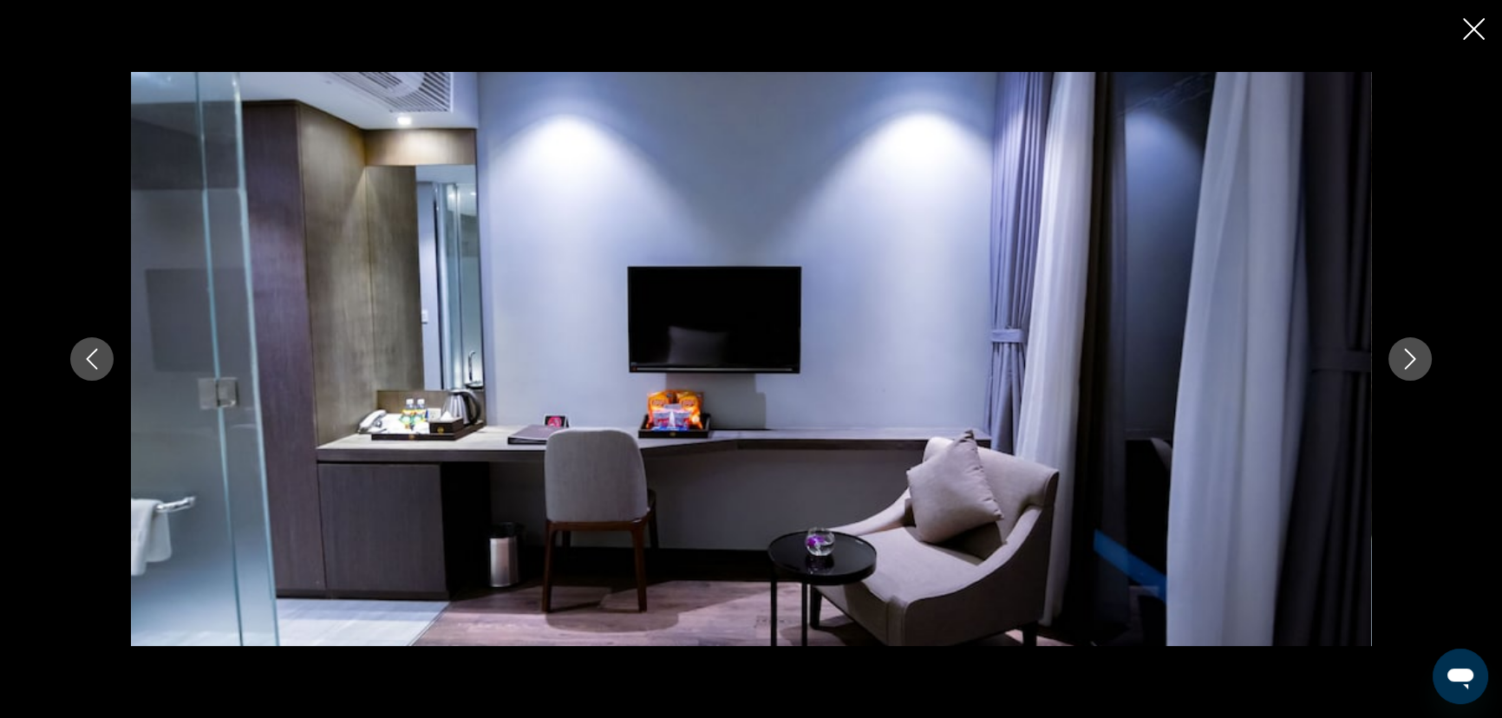
click at [1413, 358] on icon "Next image" at bounding box center [1410, 359] width 11 height 21
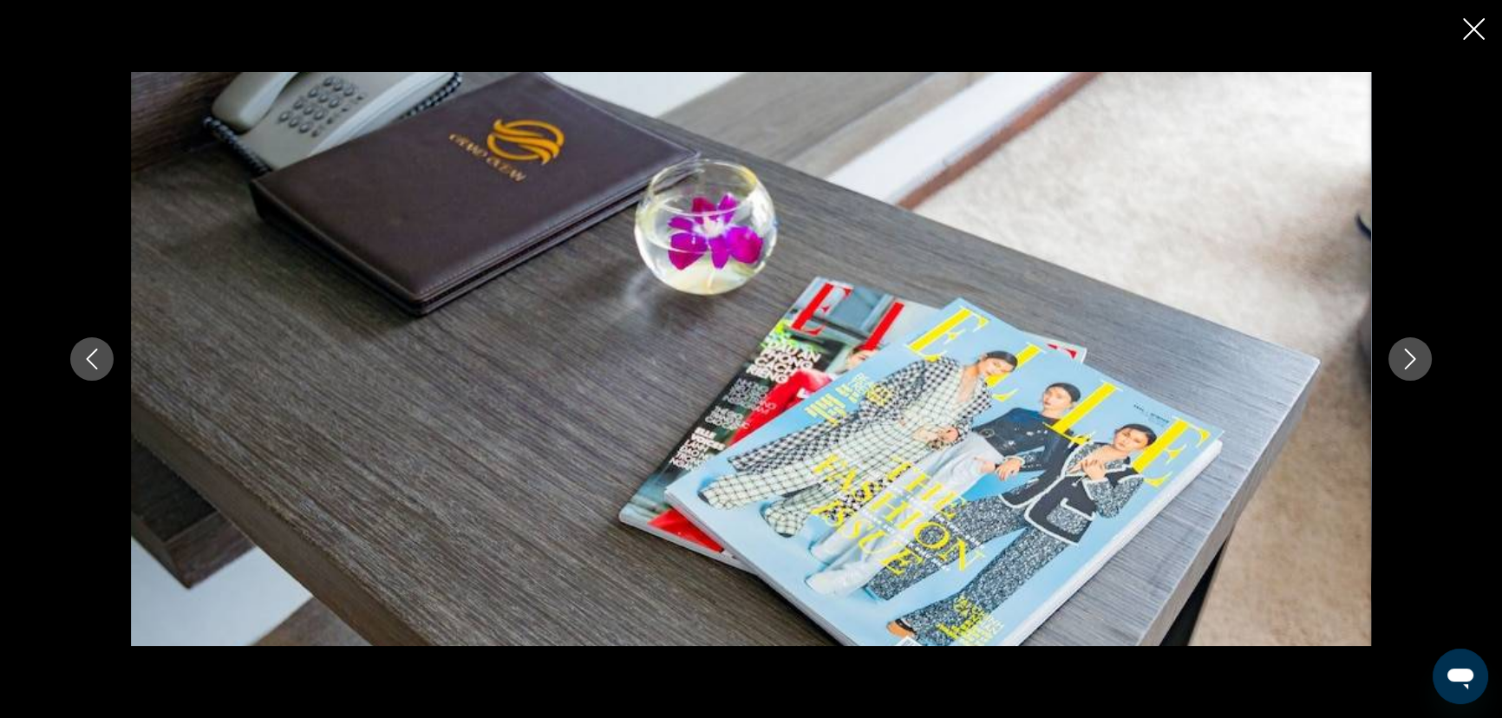
click at [1413, 358] on icon "Next image" at bounding box center [1410, 359] width 11 height 21
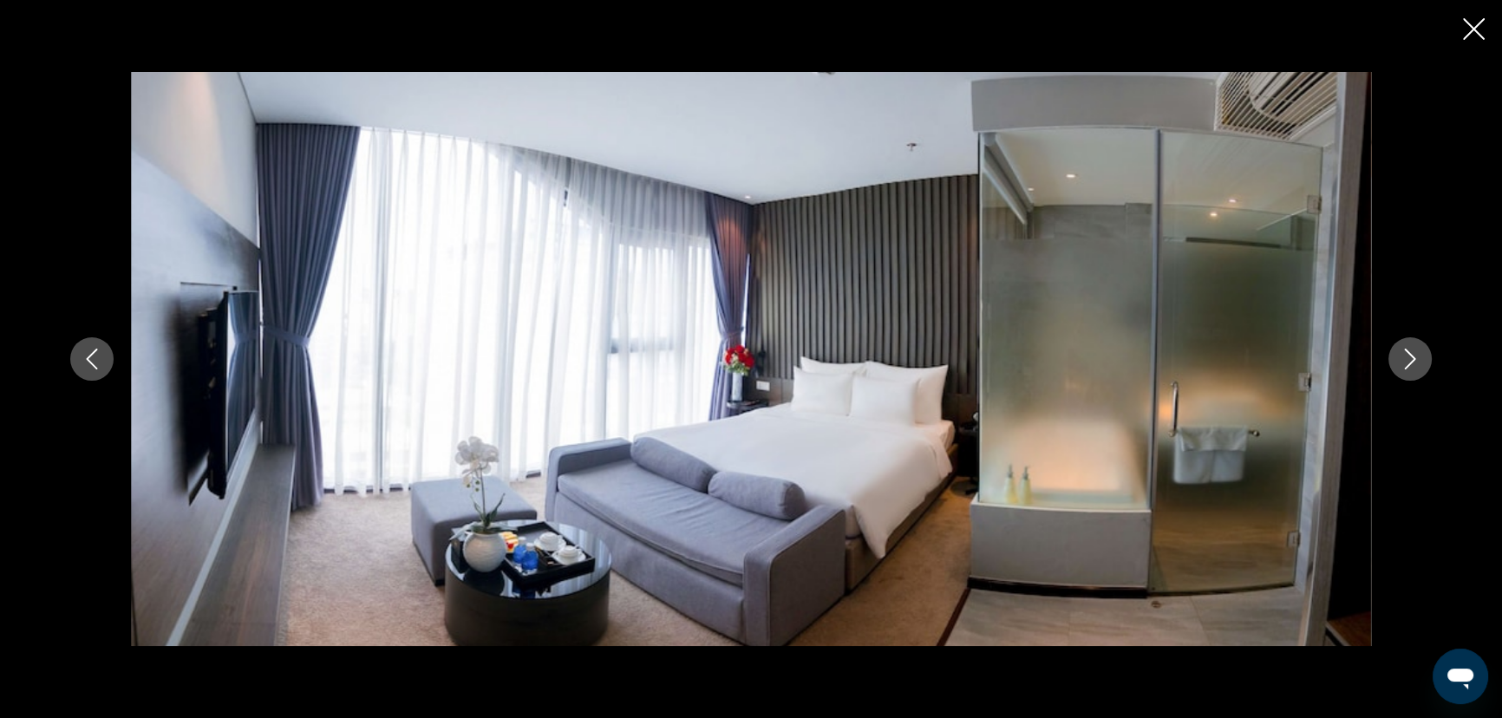
drag, startPoint x: 1413, startPoint y: 358, endPoint x: 1352, endPoint y: 574, distance: 224.2
click at [1370, 538] on div "Main content" at bounding box center [751, 359] width 1396 height 574
click at [1142, 607] on img "Main content" at bounding box center [751, 359] width 1240 height 574
click at [1402, 360] on icon "Next image" at bounding box center [1409, 359] width 21 height 21
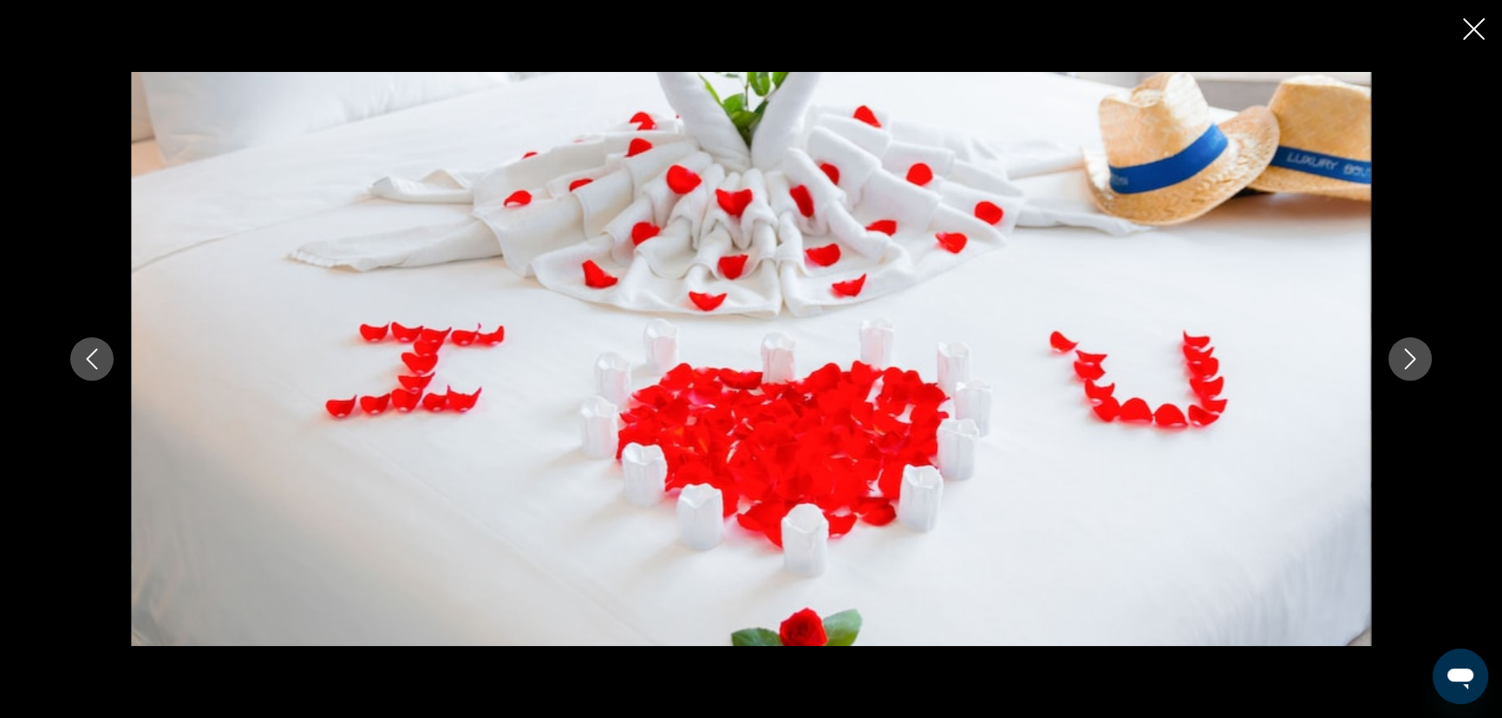
click at [1402, 360] on icon "Next image" at bounding box center [1409, 359] width 21 height 21
